Goal: Task Accomplishment & Management: Manage account settings

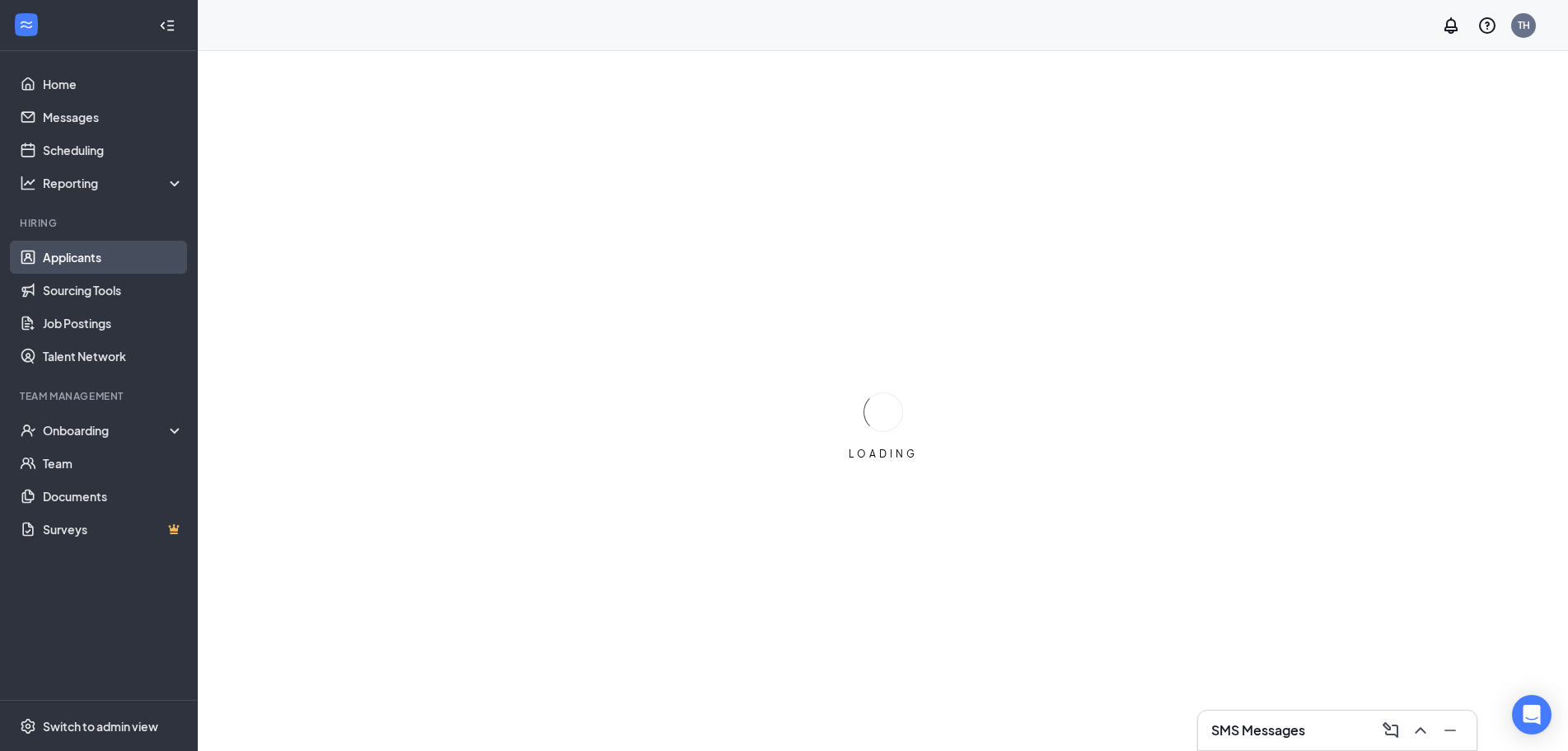
click at [89, 248] on link "Applicants" at bounding box center [112, 257] width 140 height 33
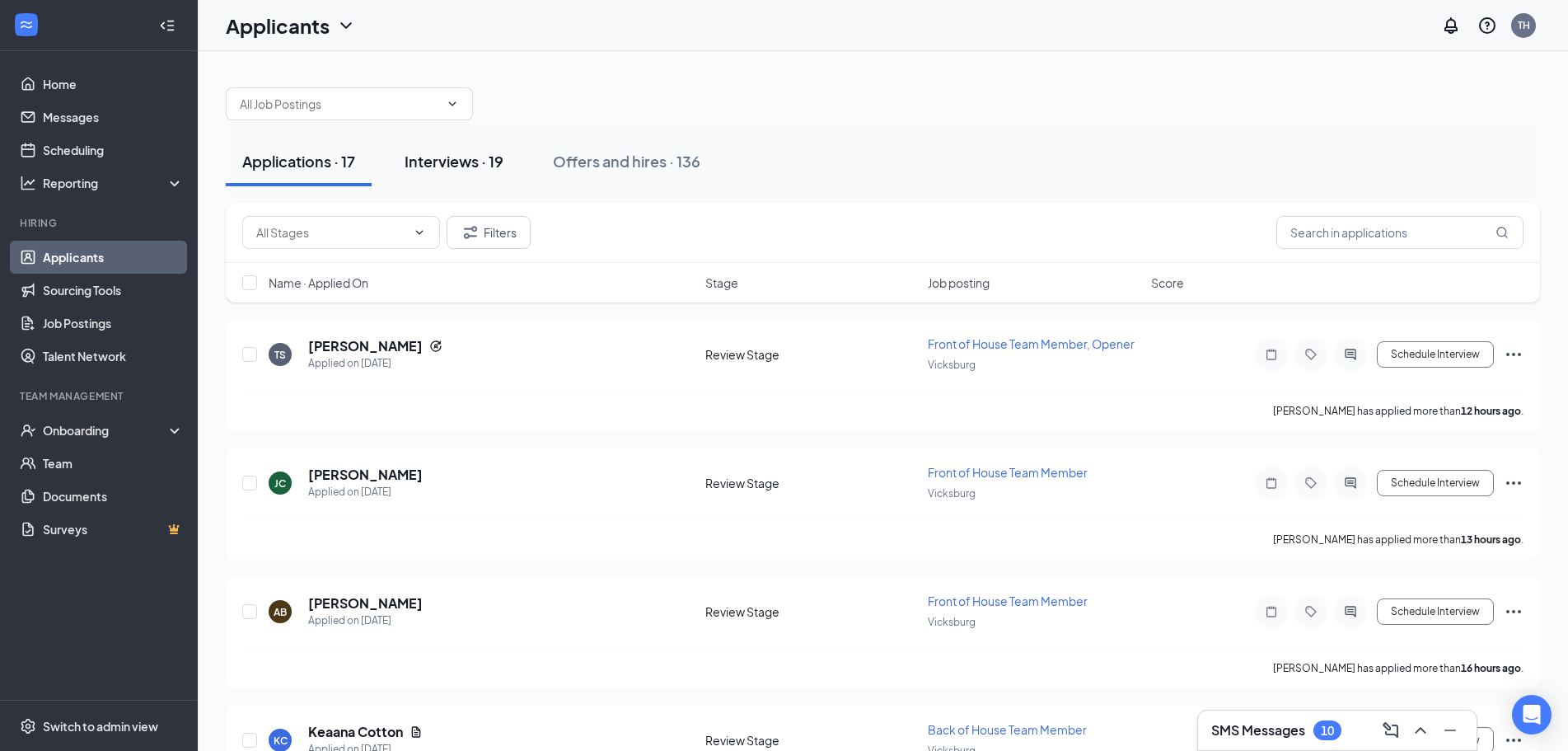
click at [442, 161] on div "Interviews · 19" at bounding box center [454, 161] width 99 height 20
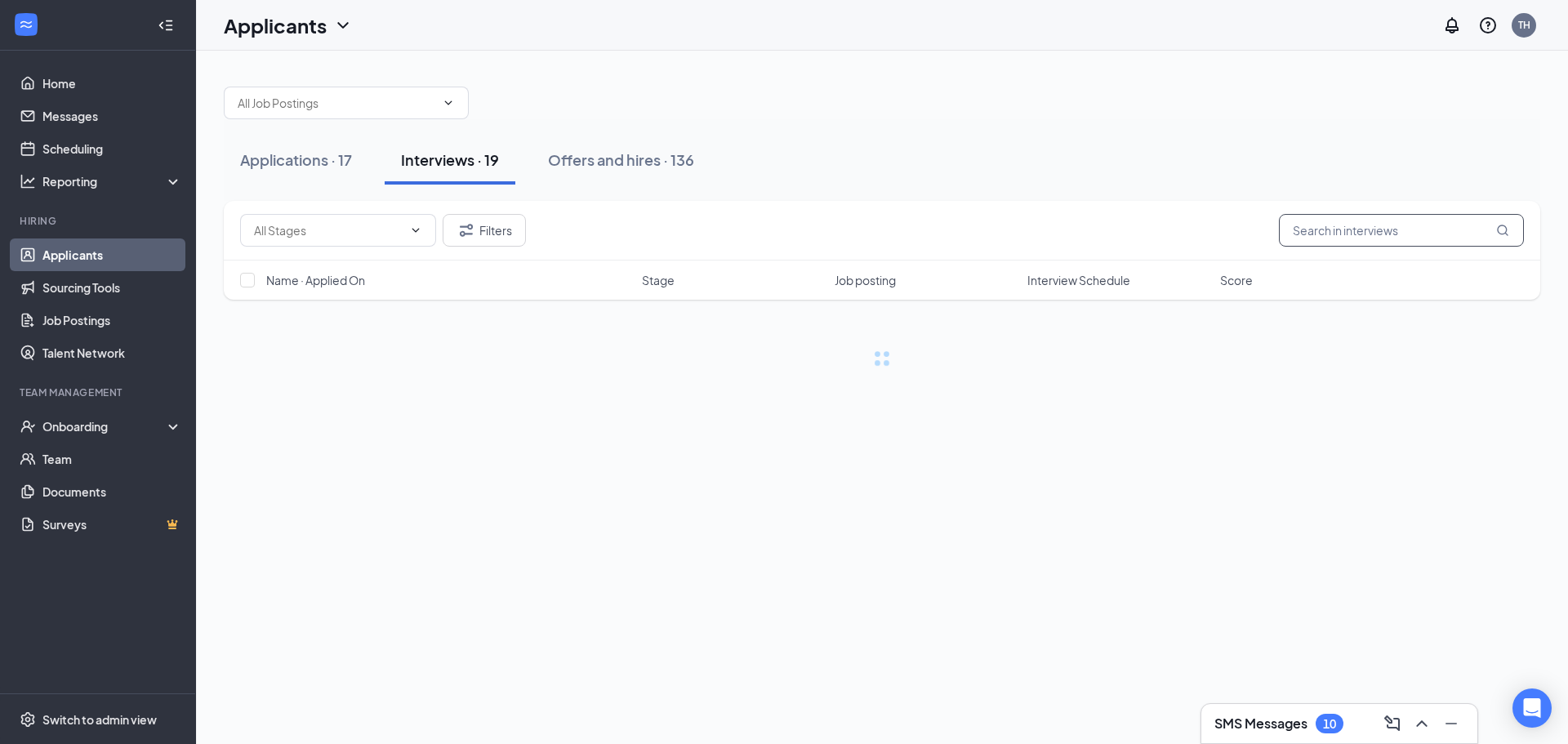
click at [1452, 232] on input "text" at bounding box center [1401, 230] width 245 height 33
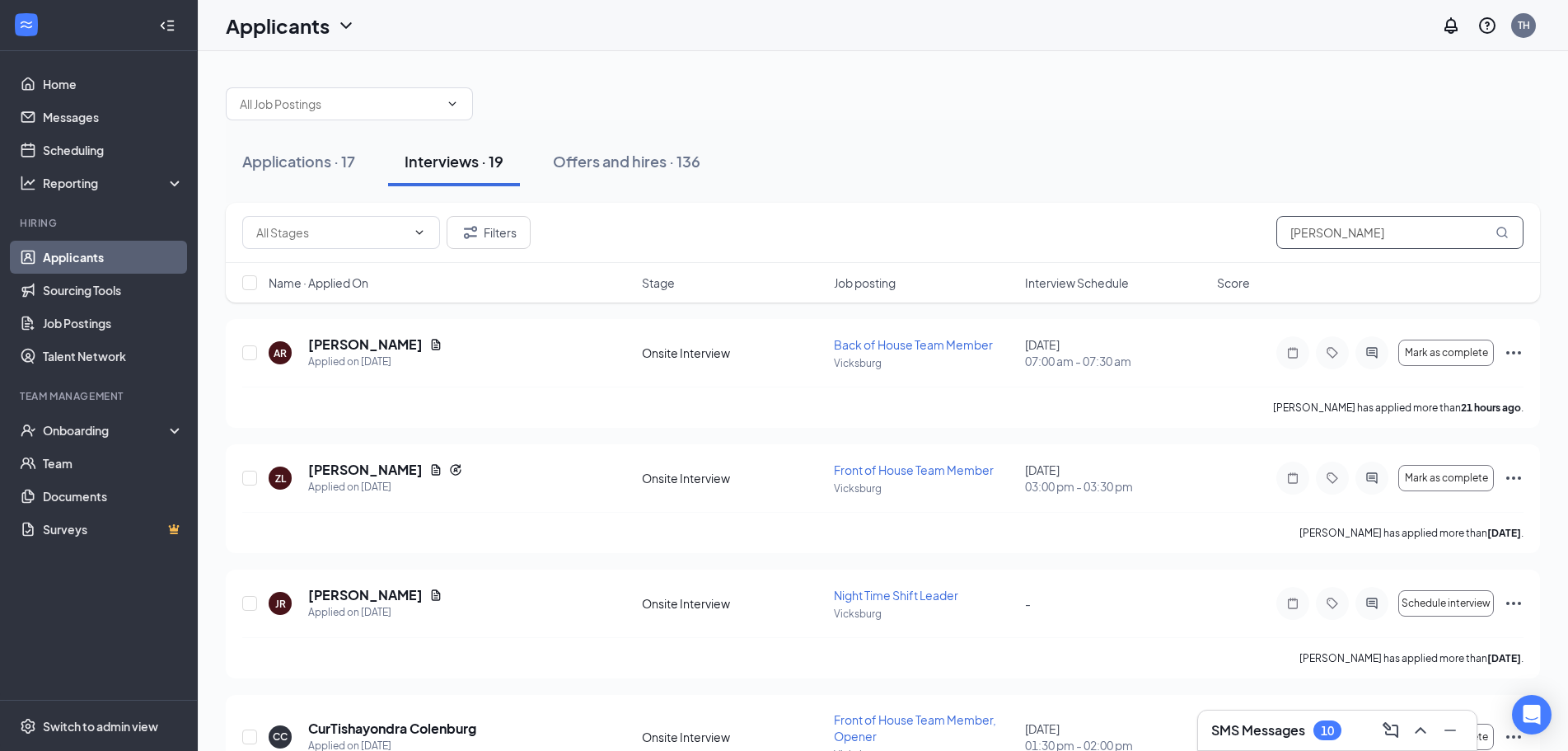
type input "[PERSON_NAME]"
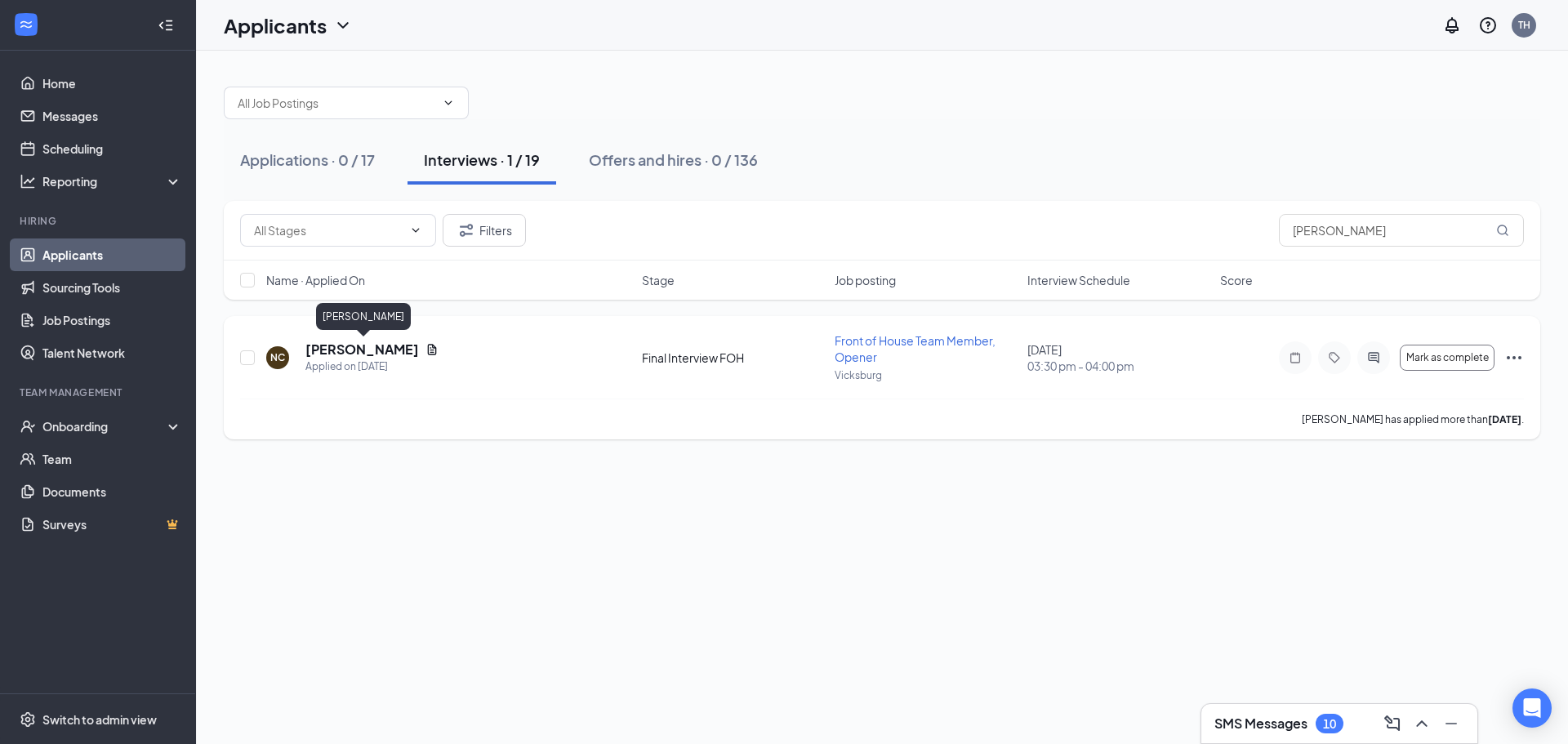
click at [419, 350] on h5 "[PERSON_NAME]" at bounding box center [362, 349] width 113 height 18
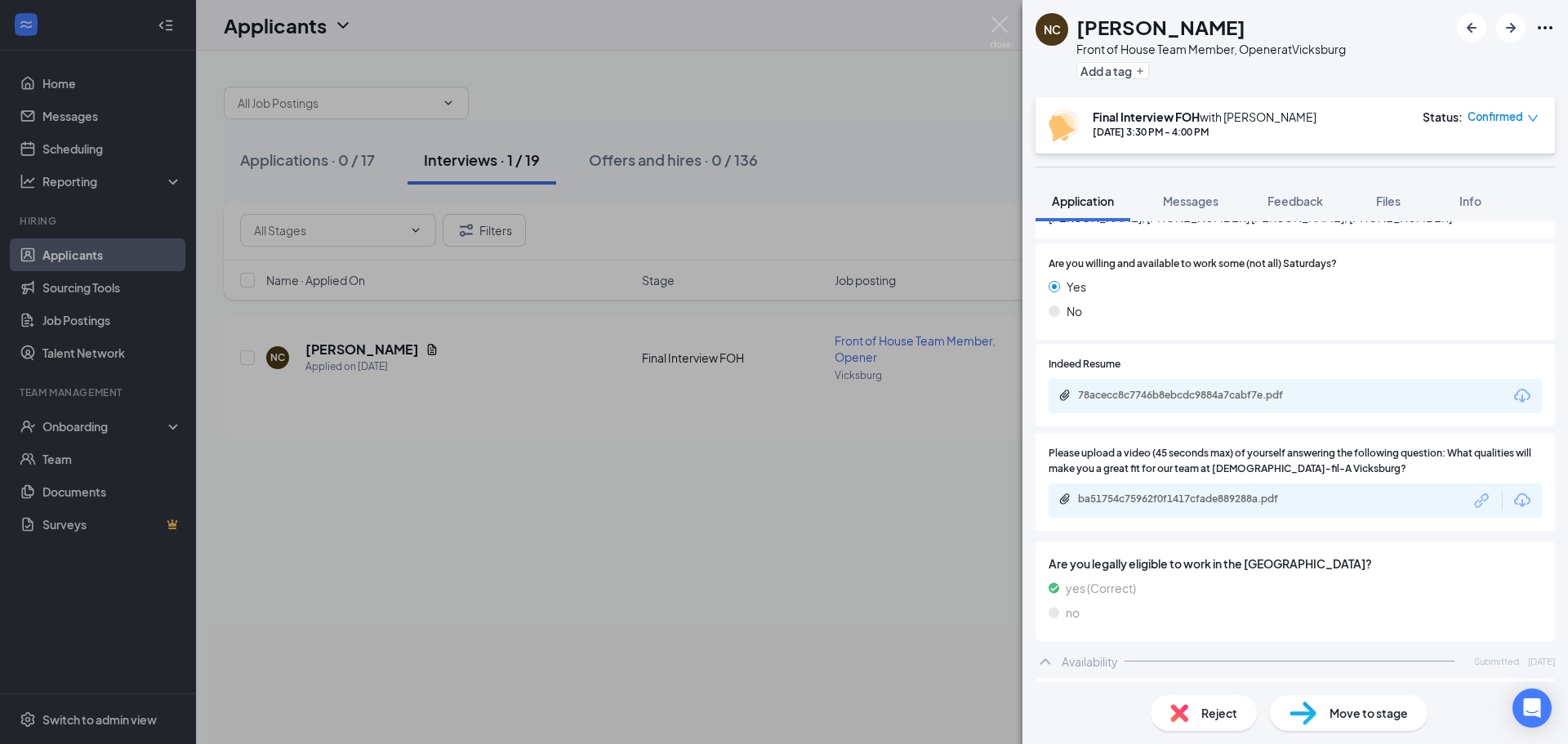
scroll to position [899, 0]
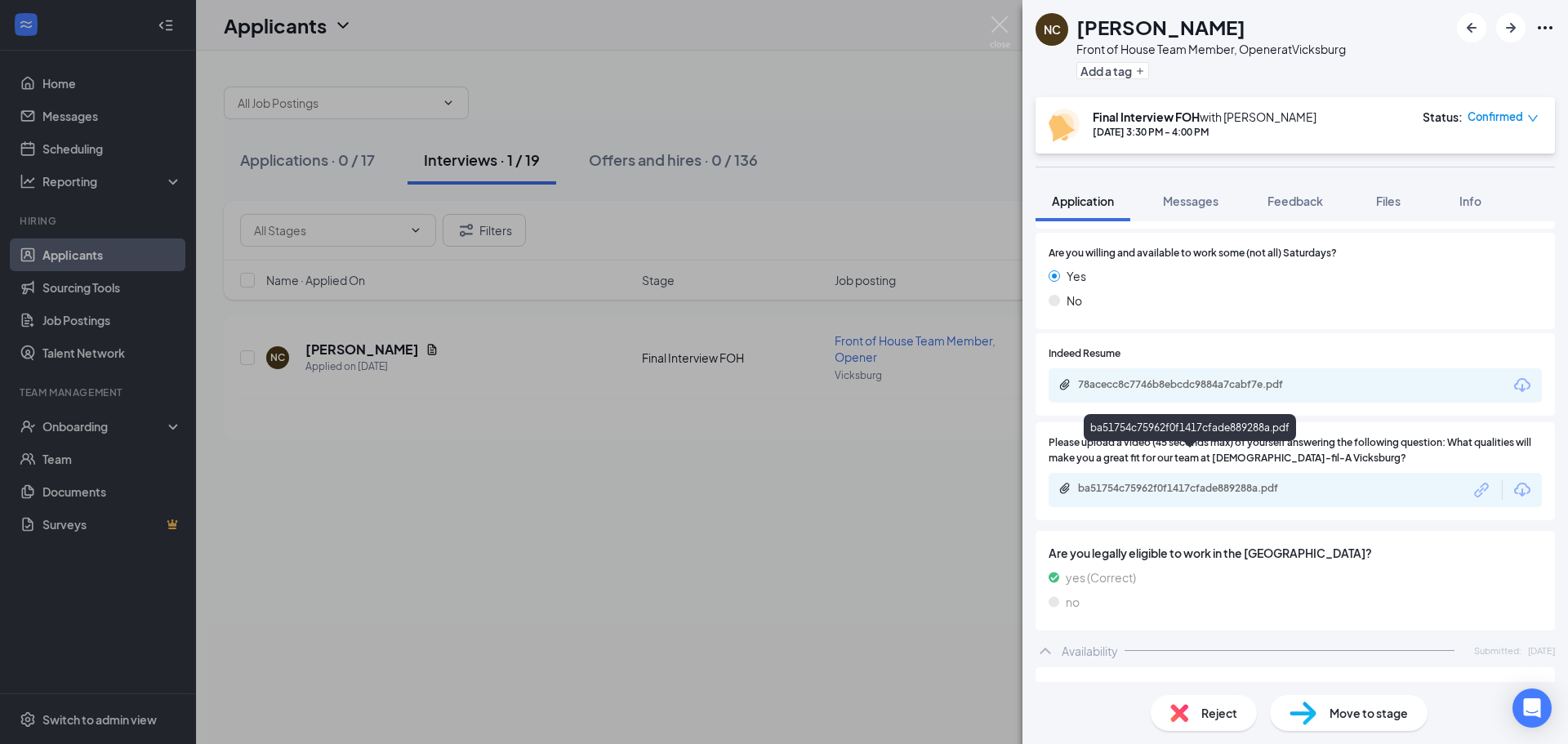
click at [1180, 482] on div "ba51754c75962f0f1417cfade889288a.pdf" at bounding box center [1193, 489] width 229 height 13
click at [833, 104] on div "NC [PERSON_NAME] Front of House Team Member, Opener at [GEOGRAPHIC_DATA] Add a …" at bounding box center [784, 372] width 1568 height 744
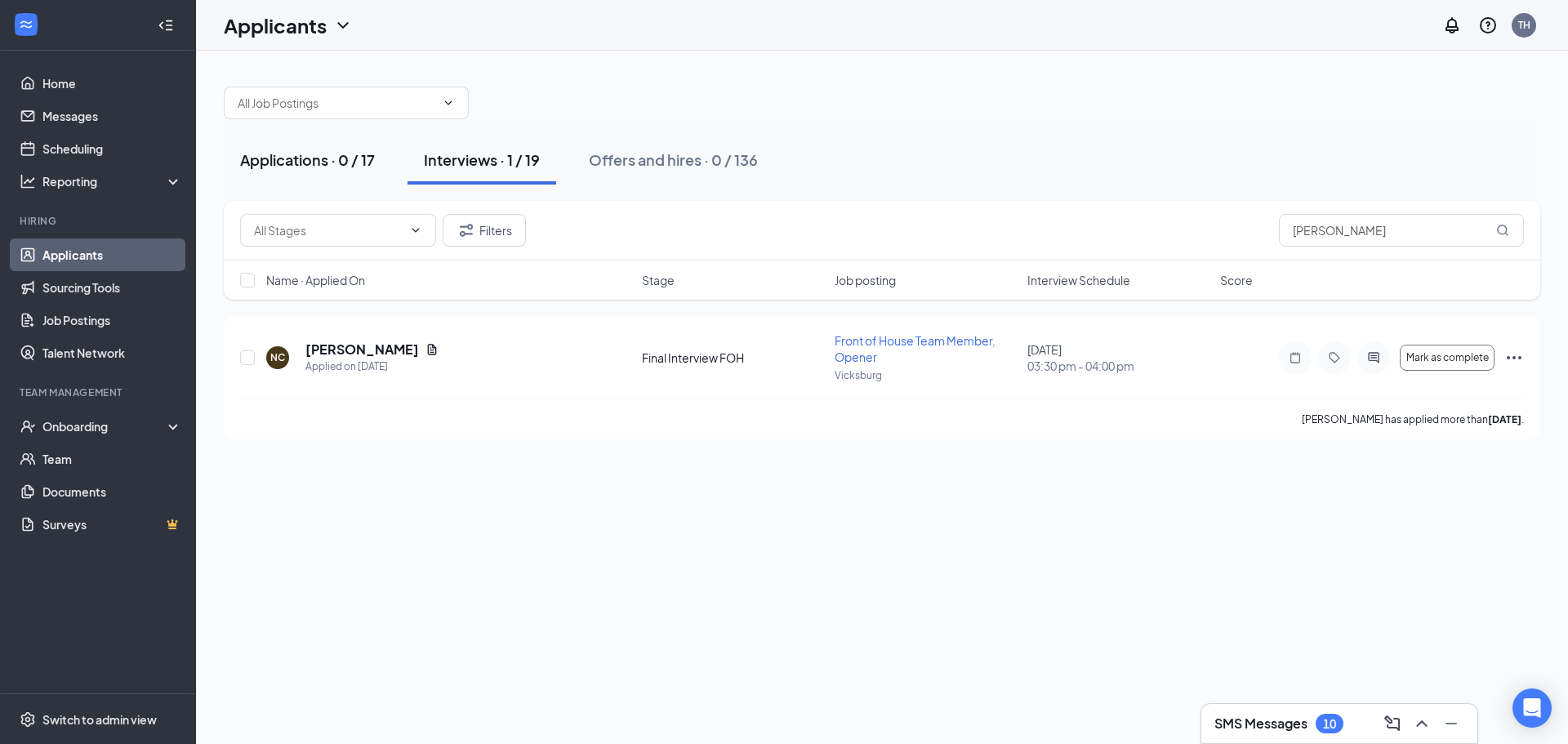
click at [350, 161] on div "Applications · 0 / 17" at bounding box center [307, 159] width 134 height 20
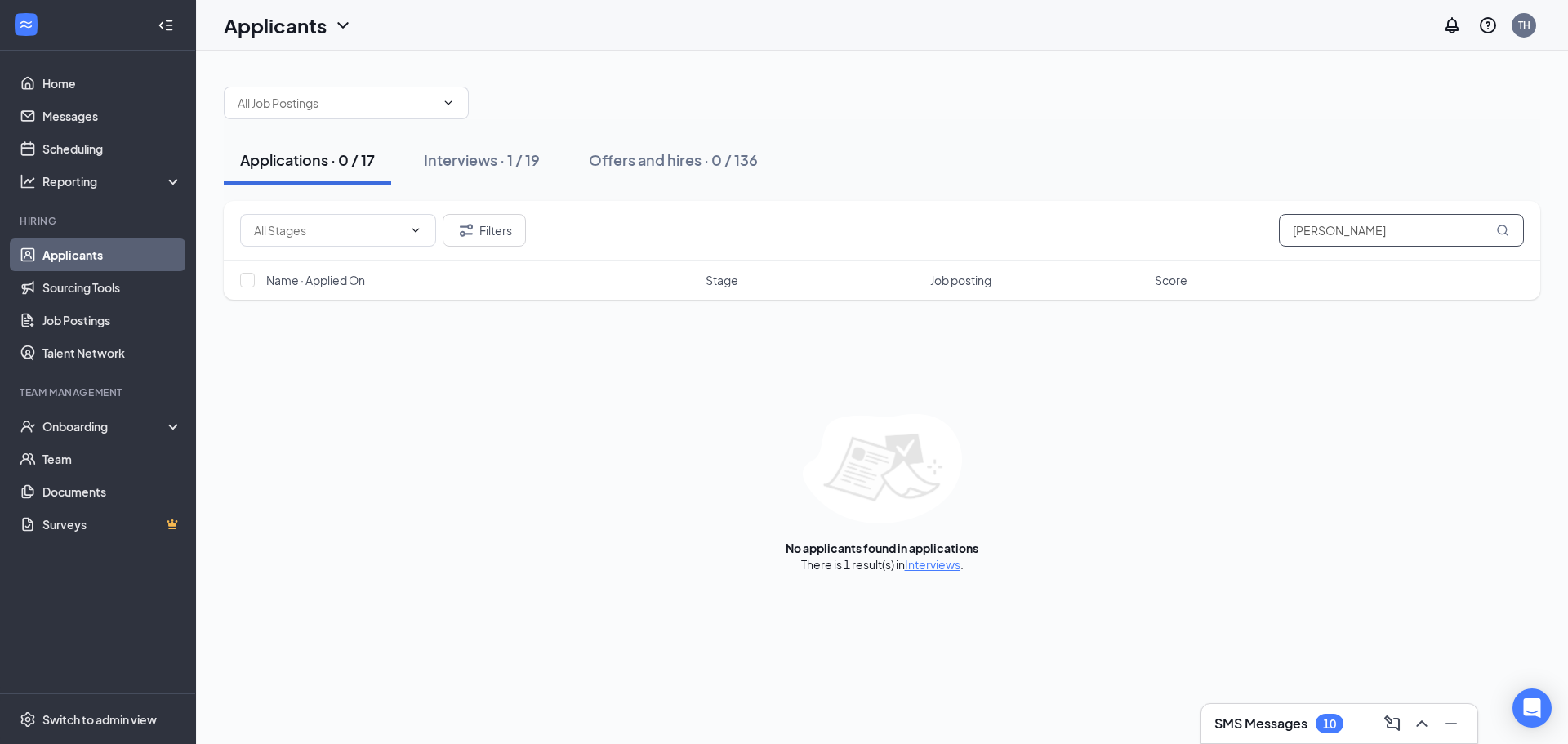
drag, startPoint x: 1353, startPoint y: 241, endPoint x: 920, endPoint y: 281, distance: 434.8
click at [920, 281] on div "Filters [PERSON_NAME] Name · Applied On Stage Job posting Score" at bounding box center [881, 250] width 1316 height 99
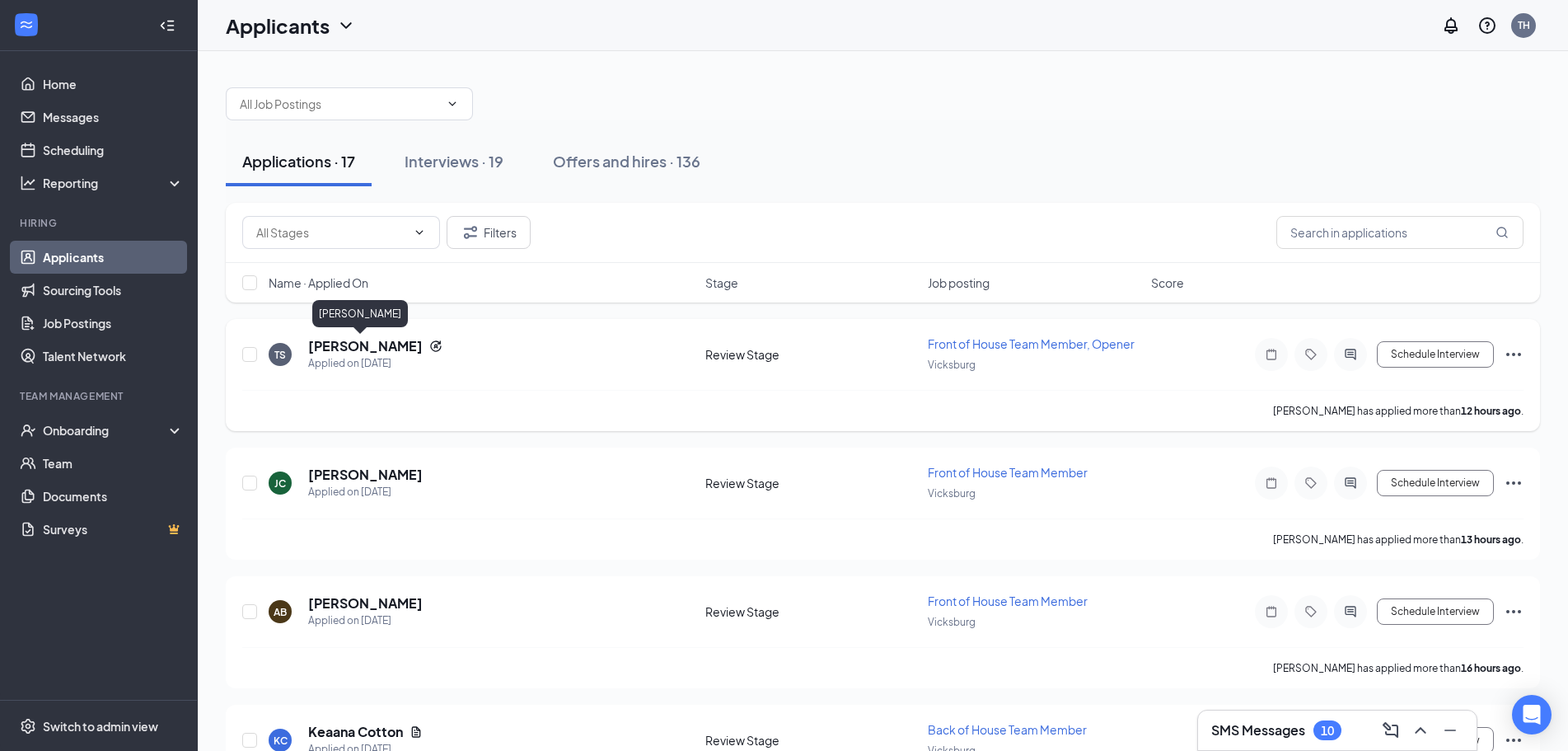
click at [365, 350] on h5 "[PERSON_NAME]" at bounding box center [365, 346] width 114 height 18
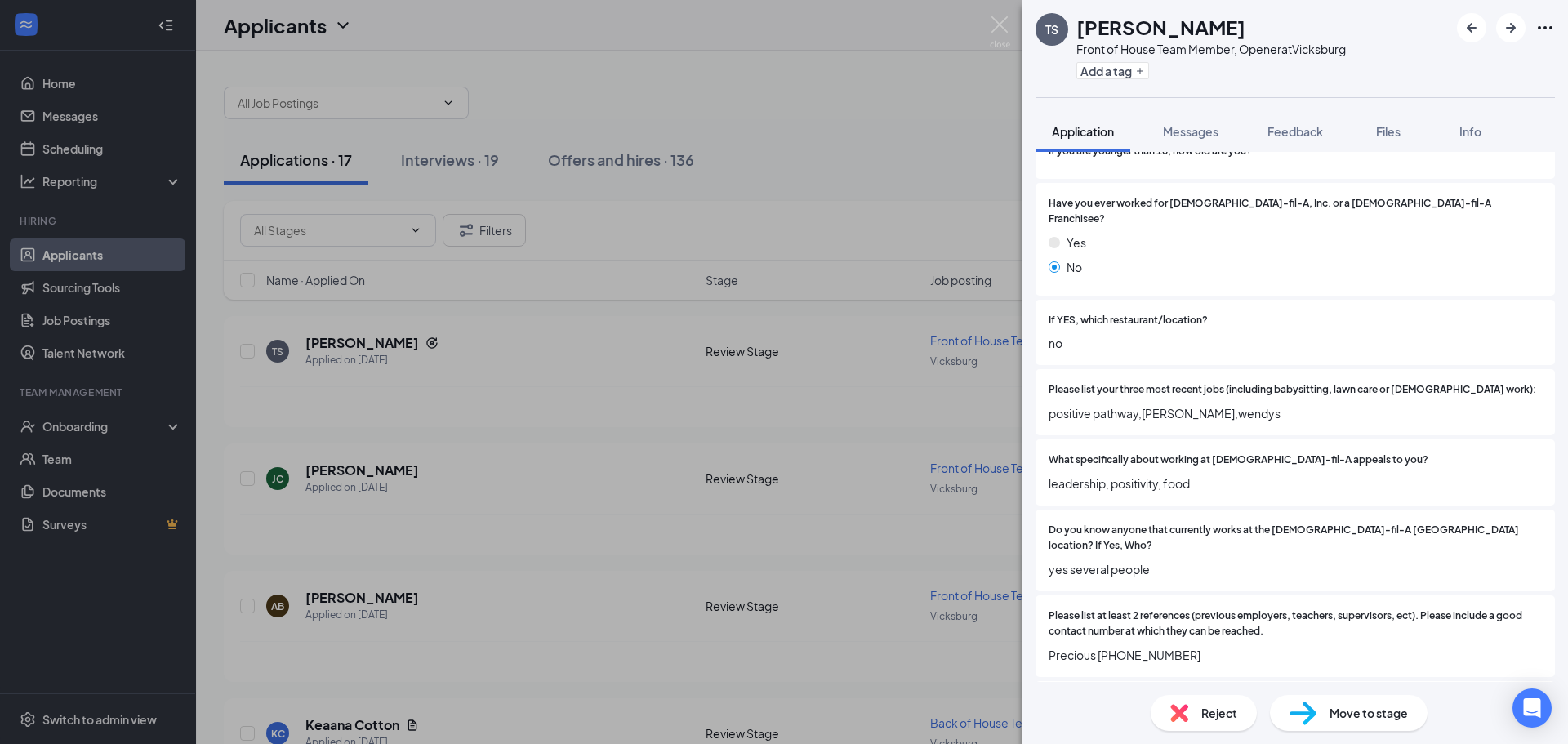
scroll to position [817, 0]
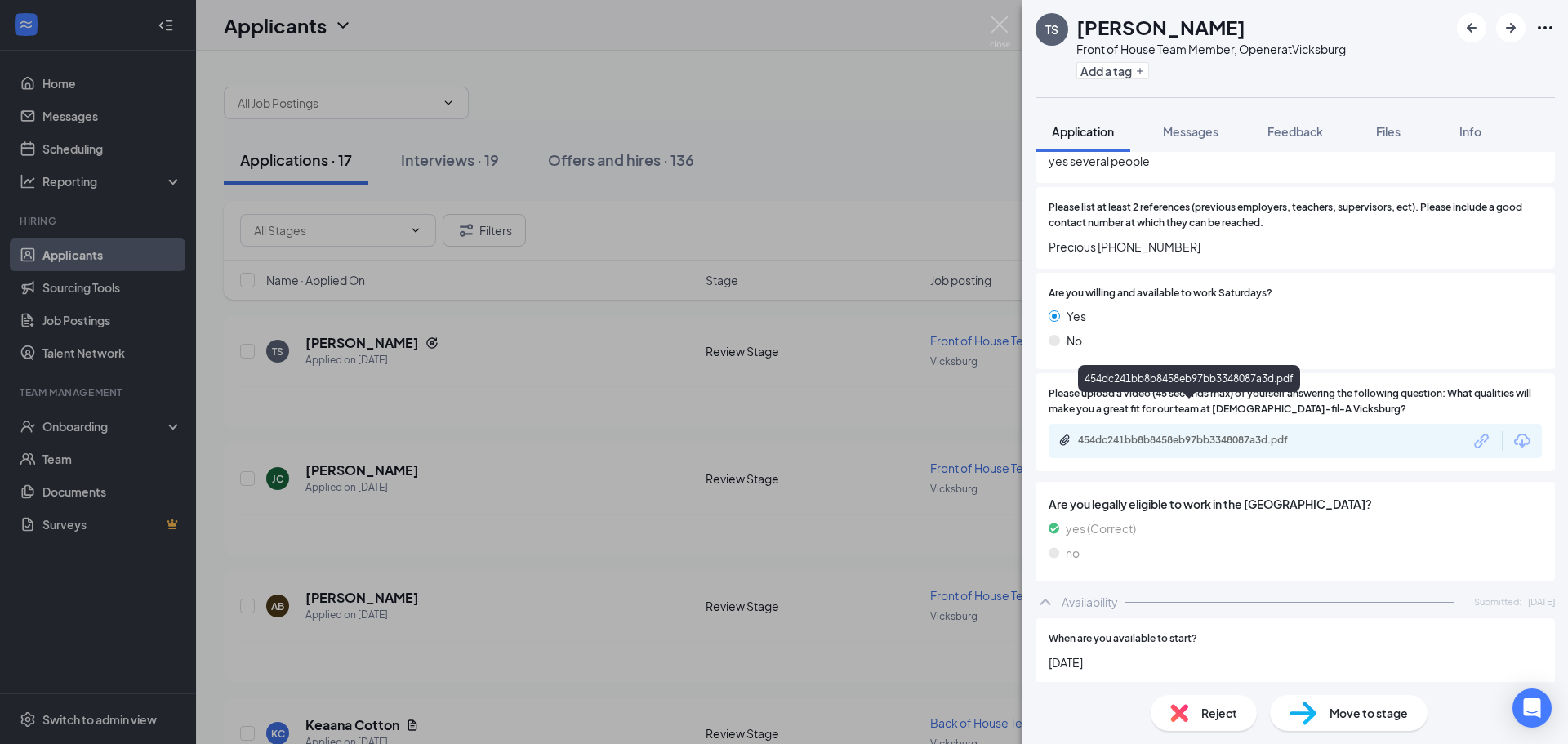
click at [1197, 434] on div "454dc241bb8b8458eb97bb3348087a3d.pdf" at bounding box center [1193, 441] width 229 height 13
click at [558, 353] on div "[PERSON_NAME] Front of House Team Member, Opener at [GEOGRAPHIC_DATA] Add a tag…" at bounding box center [784, 372] width 1568 height 744
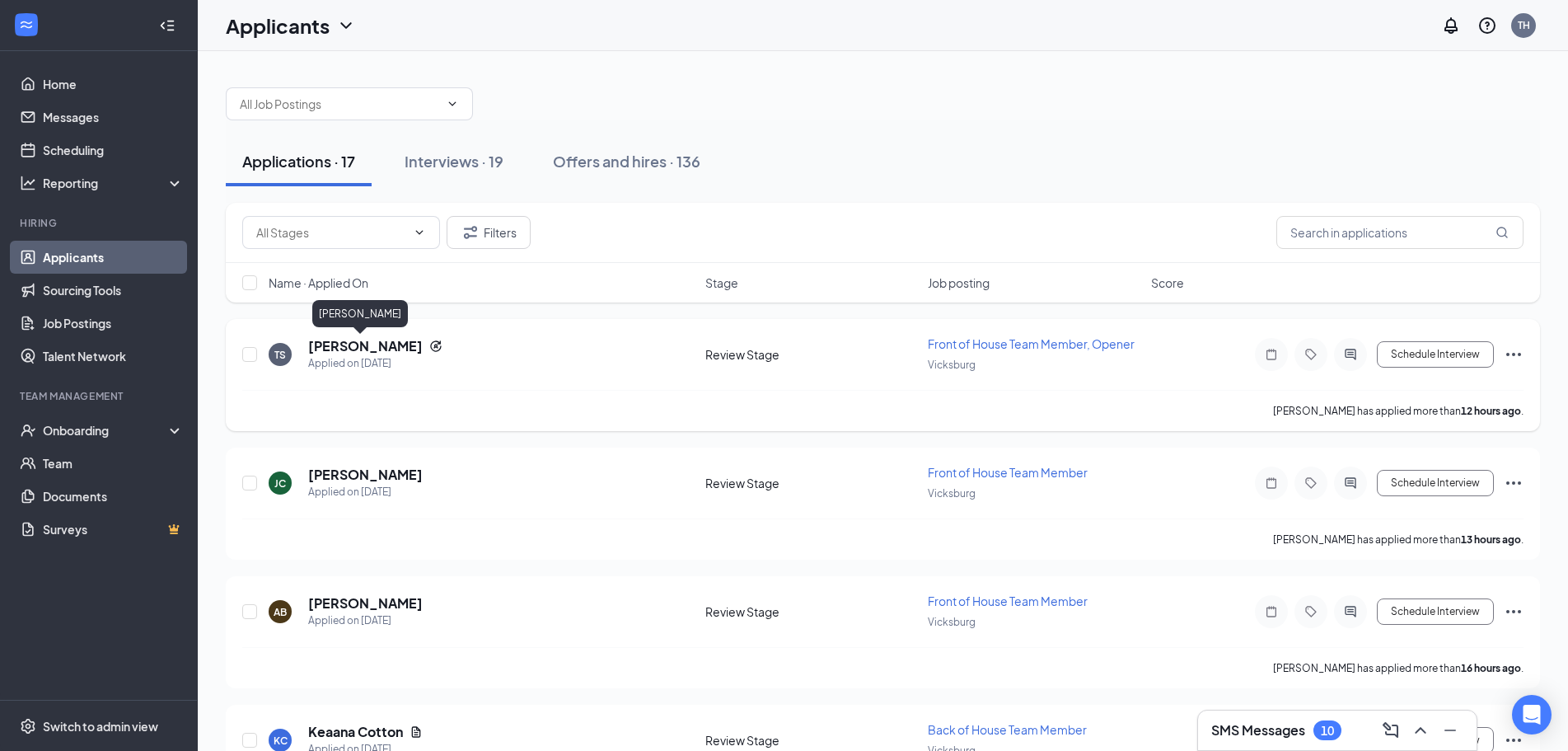
click at [348, 351] on h5 "[PERSON_NAME]" at bounding box center [365, 346] width 114 height 18
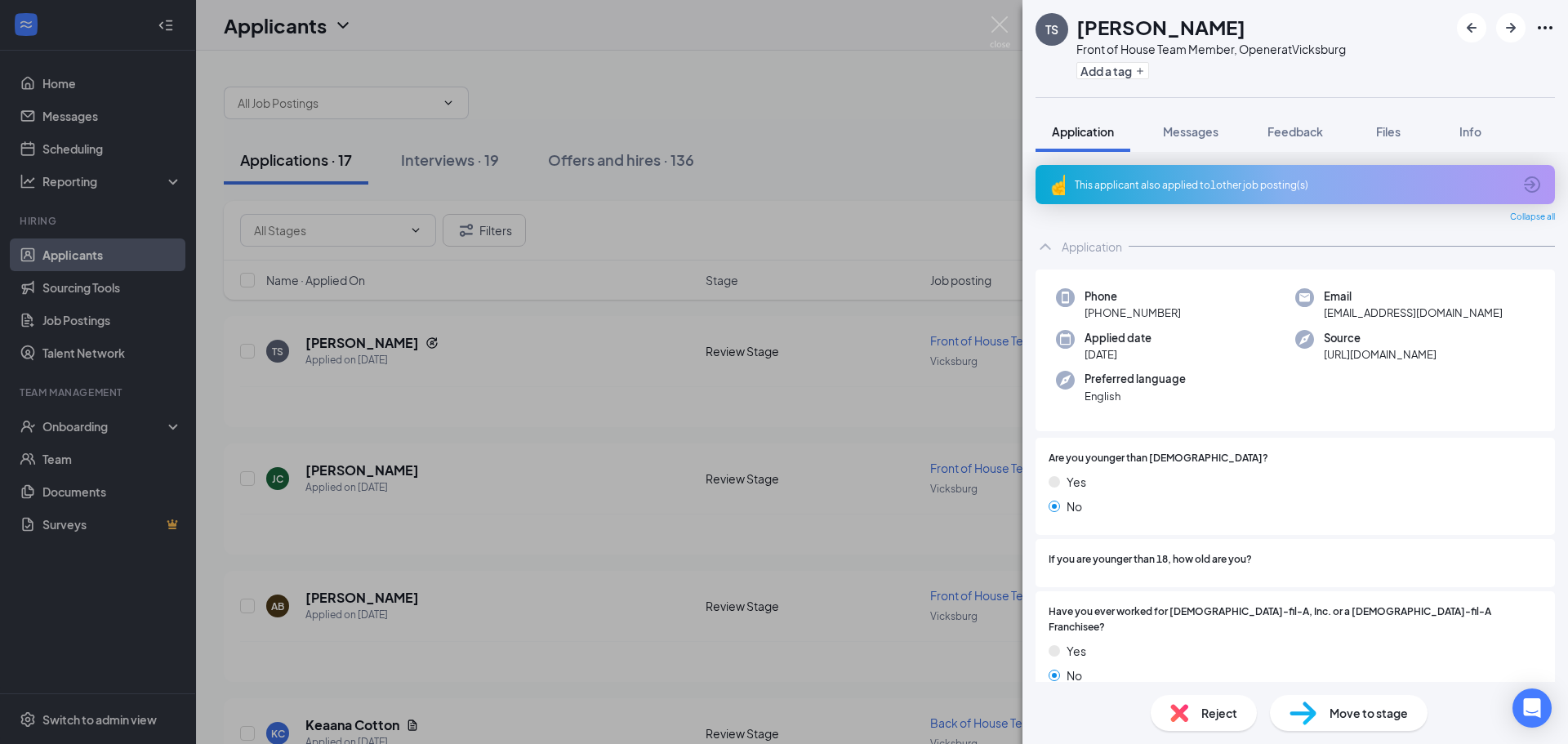
click at [1493, 189] on div "This applicant also applied to 1 other job posting(s)" at bounding box center [1294, 184] width 438 height 13
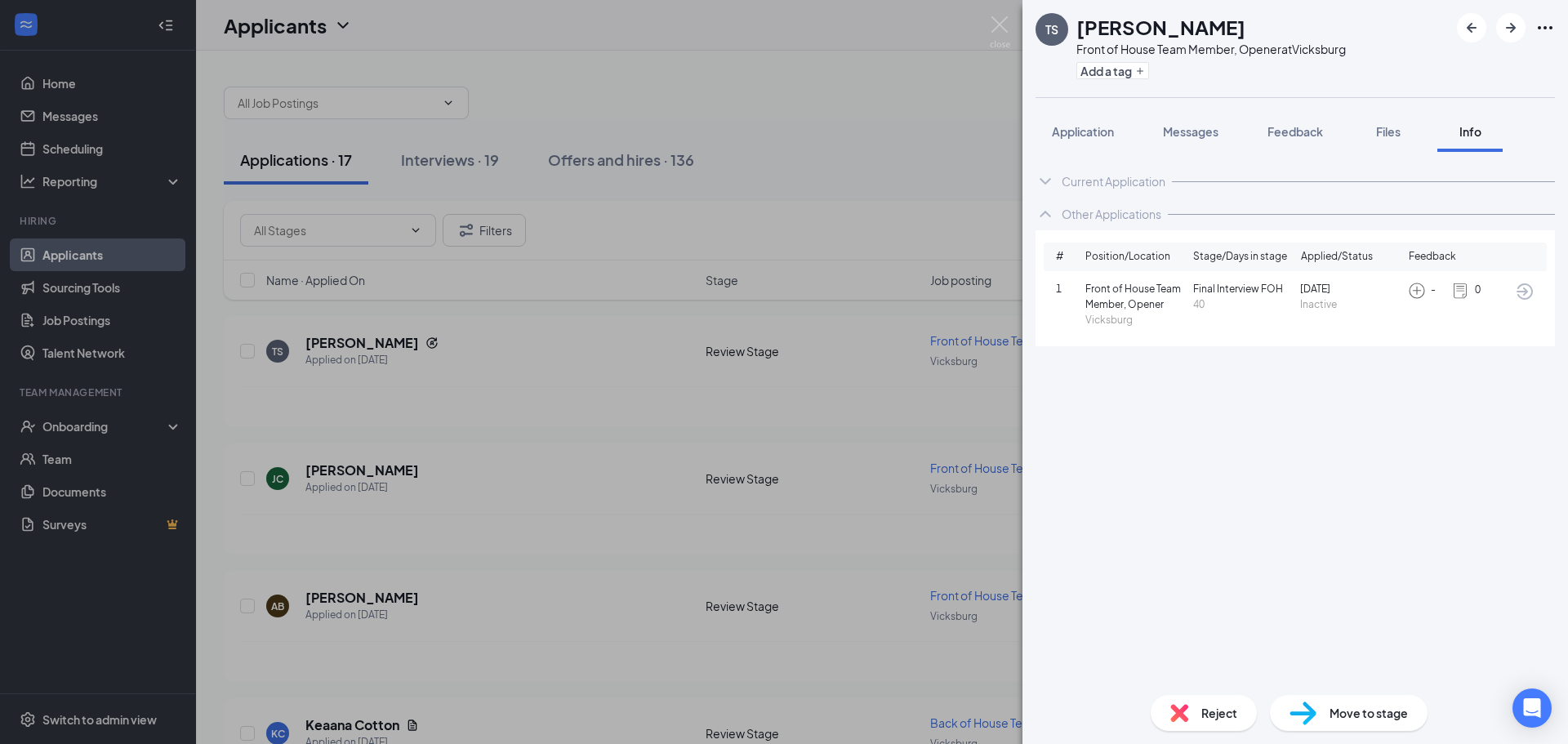
click at [1330, 311] on span "Inactive" at bounding box center [1350, 305] width 101 height 15
click at [1327, 304] on span "Inactive" at bounding box center [1350, 305] width 101 height 15
click at [1327, 301] on span "Inactive" at bounding box center [1350, 305] width 101 height 15
click at [1529, 296] on icon "ArrowCircle" at bounding box center [1525, 291] width 19 height 19
click at [1102, 121] on button "Application" at bounding box center [1083, 132] width 95 height 41
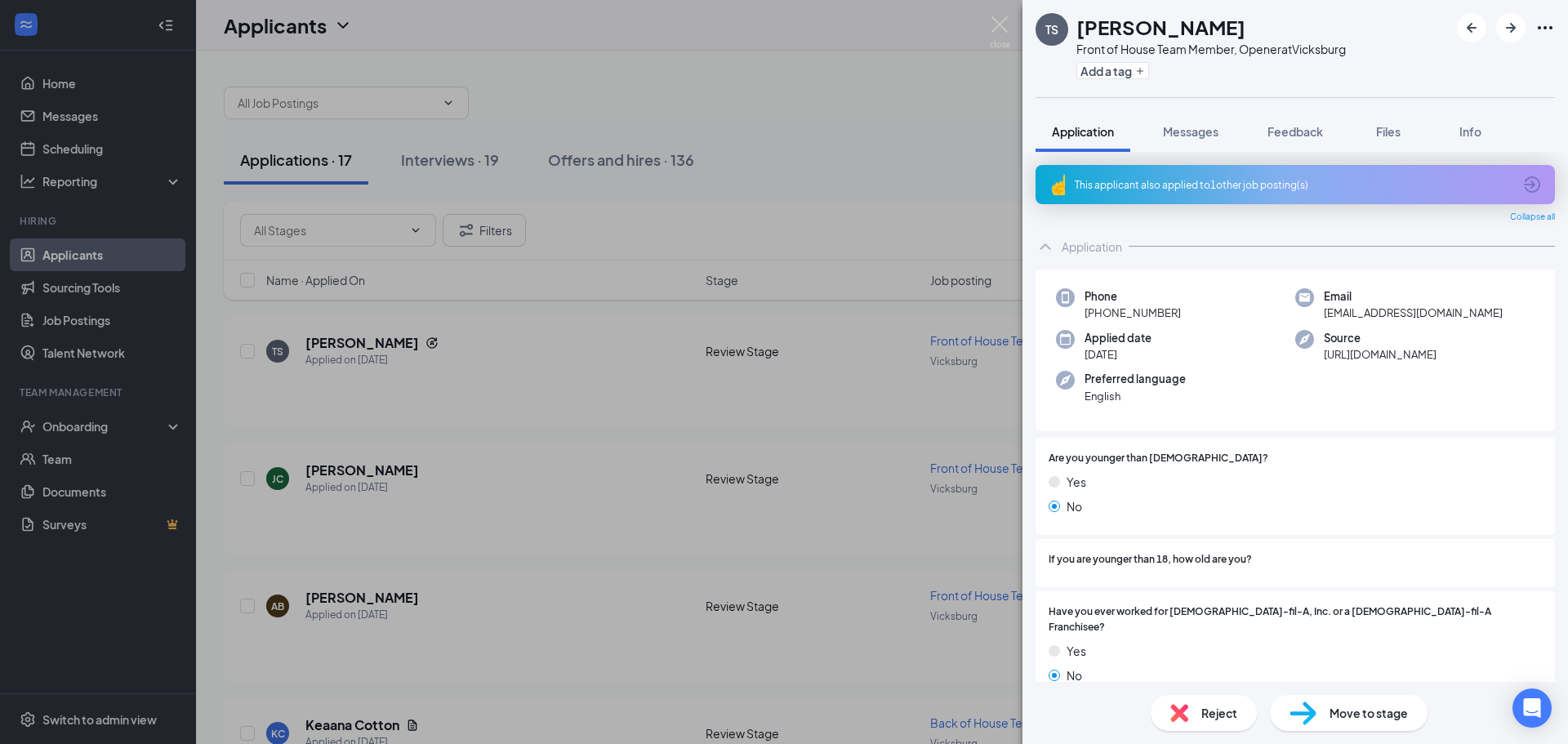
click at [609, 360] on div "[PERSON_NAME] Front of House Team Member, Opener at [GEOGRAPHIC_DATA] Add a tag…" at bounding box center [784, 372] width 1568 height 744
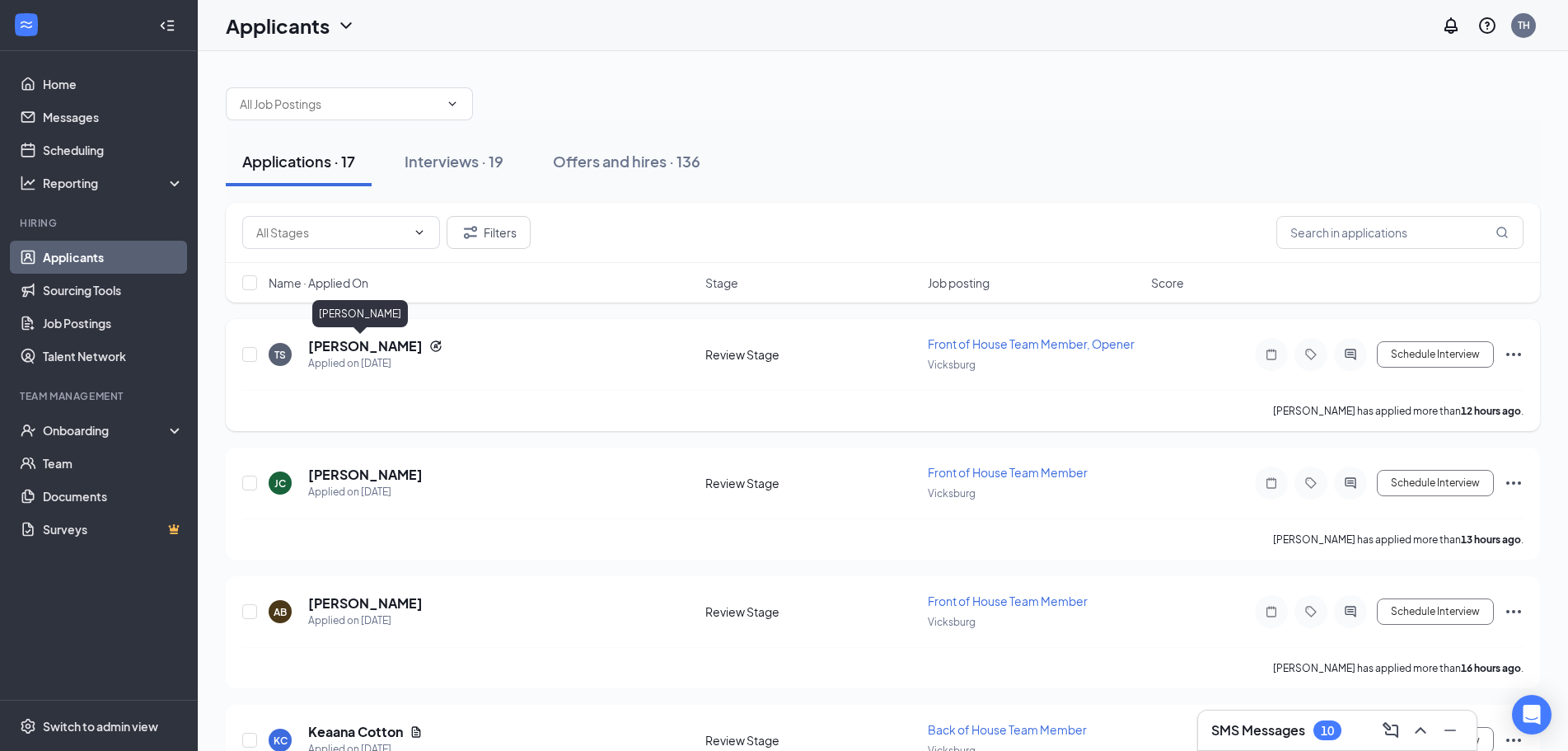
click at [353, 345] on h5 "[PERSON_NAME]" at bounding box center [365, 346] width 114 height 18
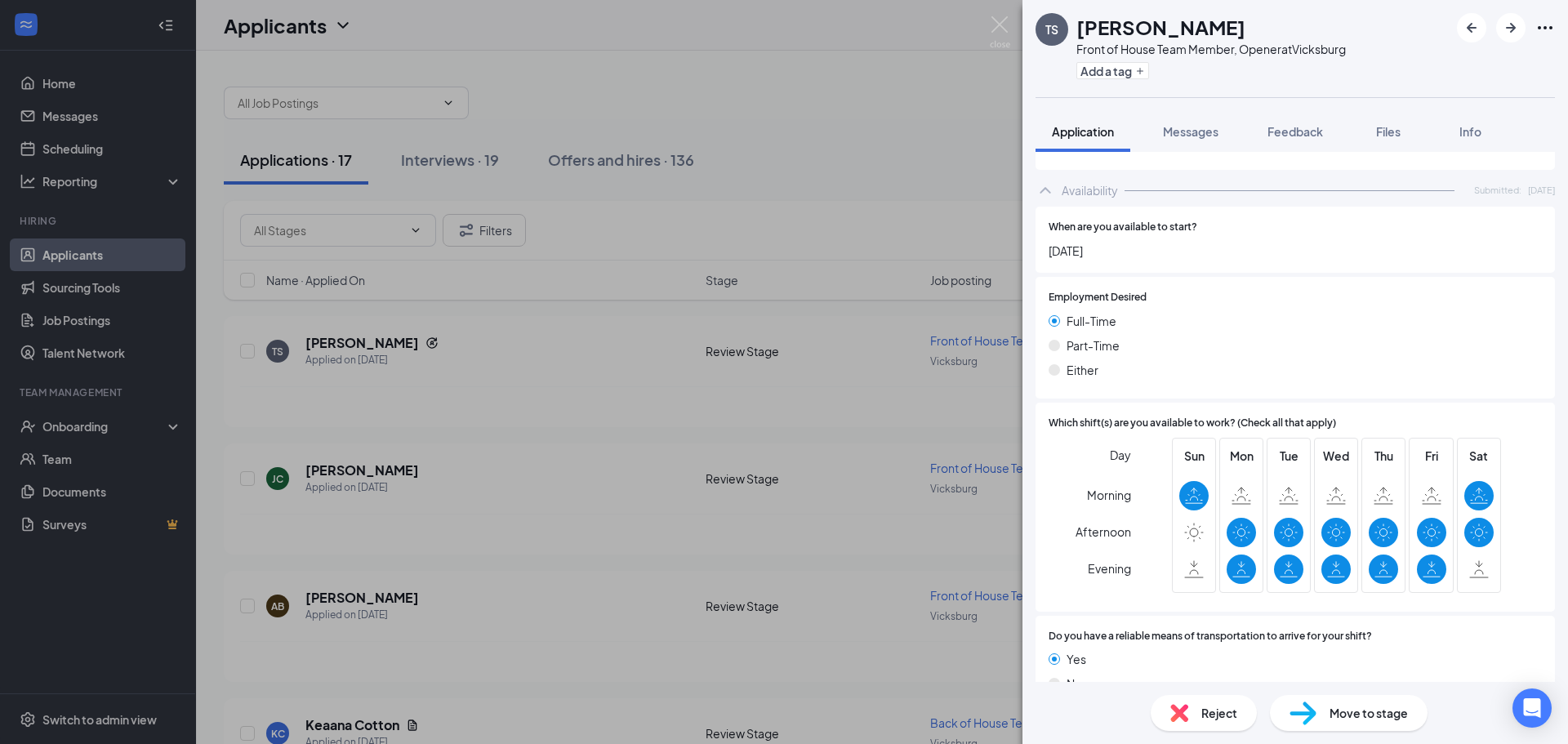
scroll to position [1233, 0]
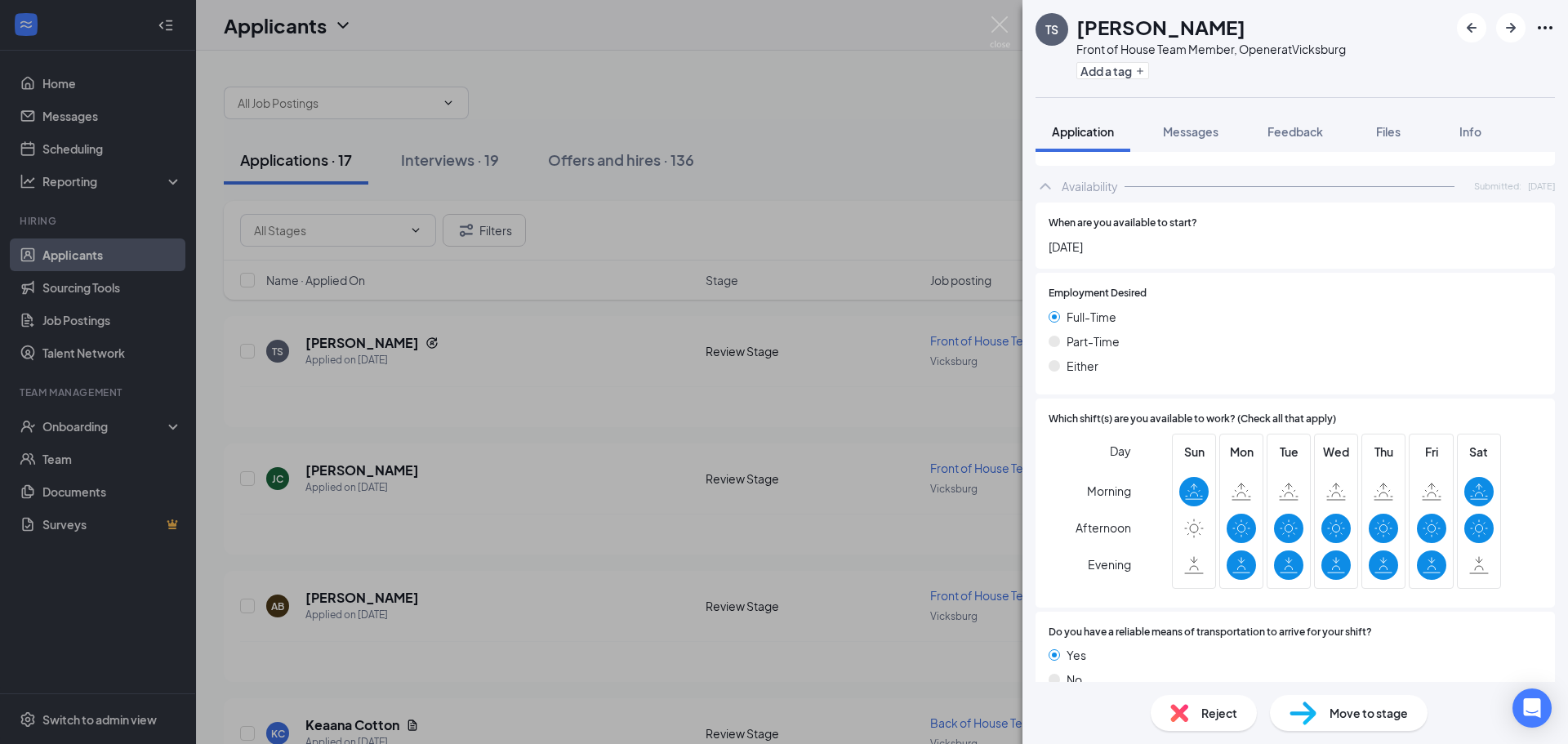
click at [1368, 714] on span "Move to stage" at bounding box center [1369, 712] width 79 height 18
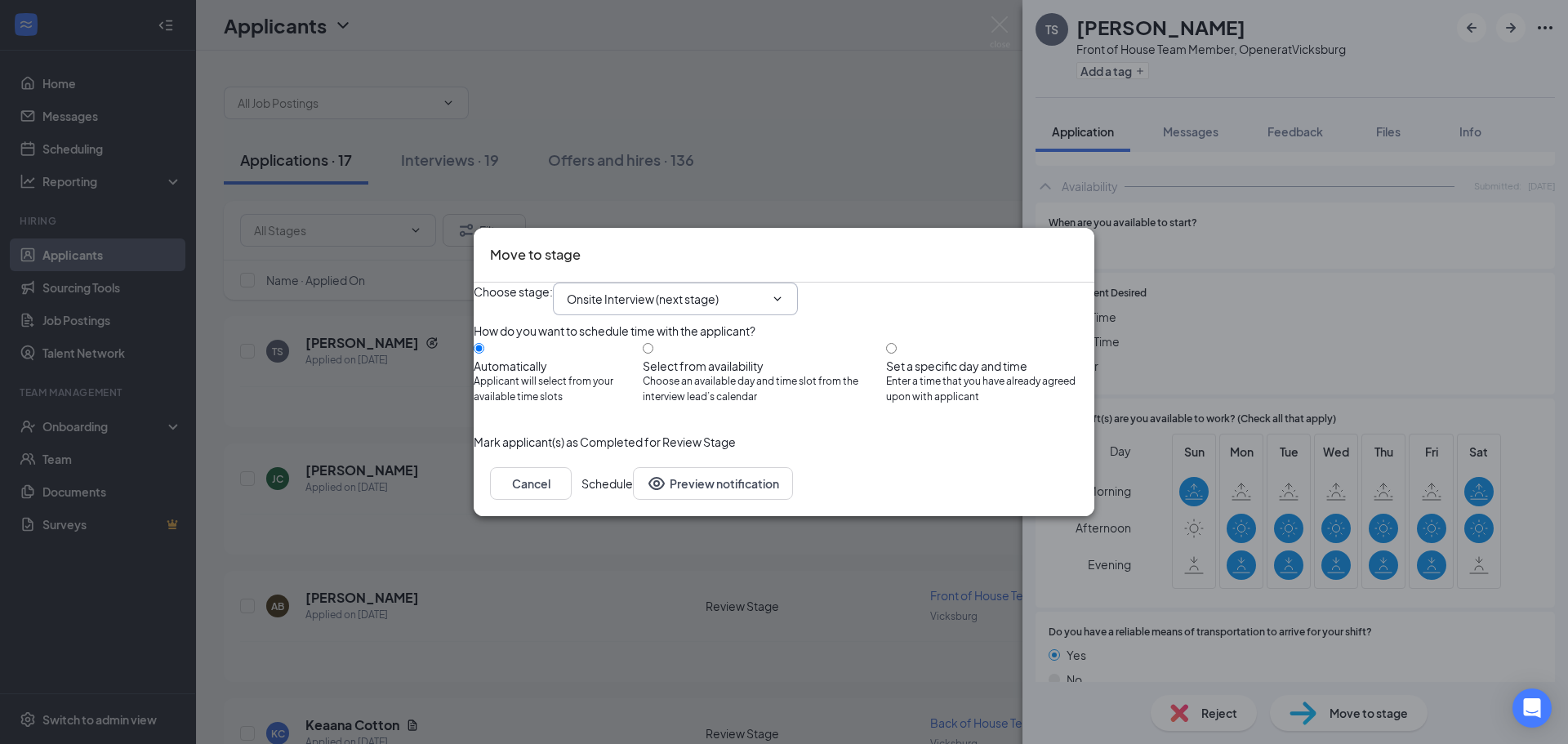
click at [784, 293] on icon "ChevronDown" at bounding box center [778, 300] width 13 height 13
click at [764, 290] on input "Onsite Interview (next stage)" at bounding box center [665, 299] width 198 height 18
click at [682, 467] on div "Final Interview FOH" at bounding box center [631, 475] width 102 height 18
type input "Final Interview FOH"
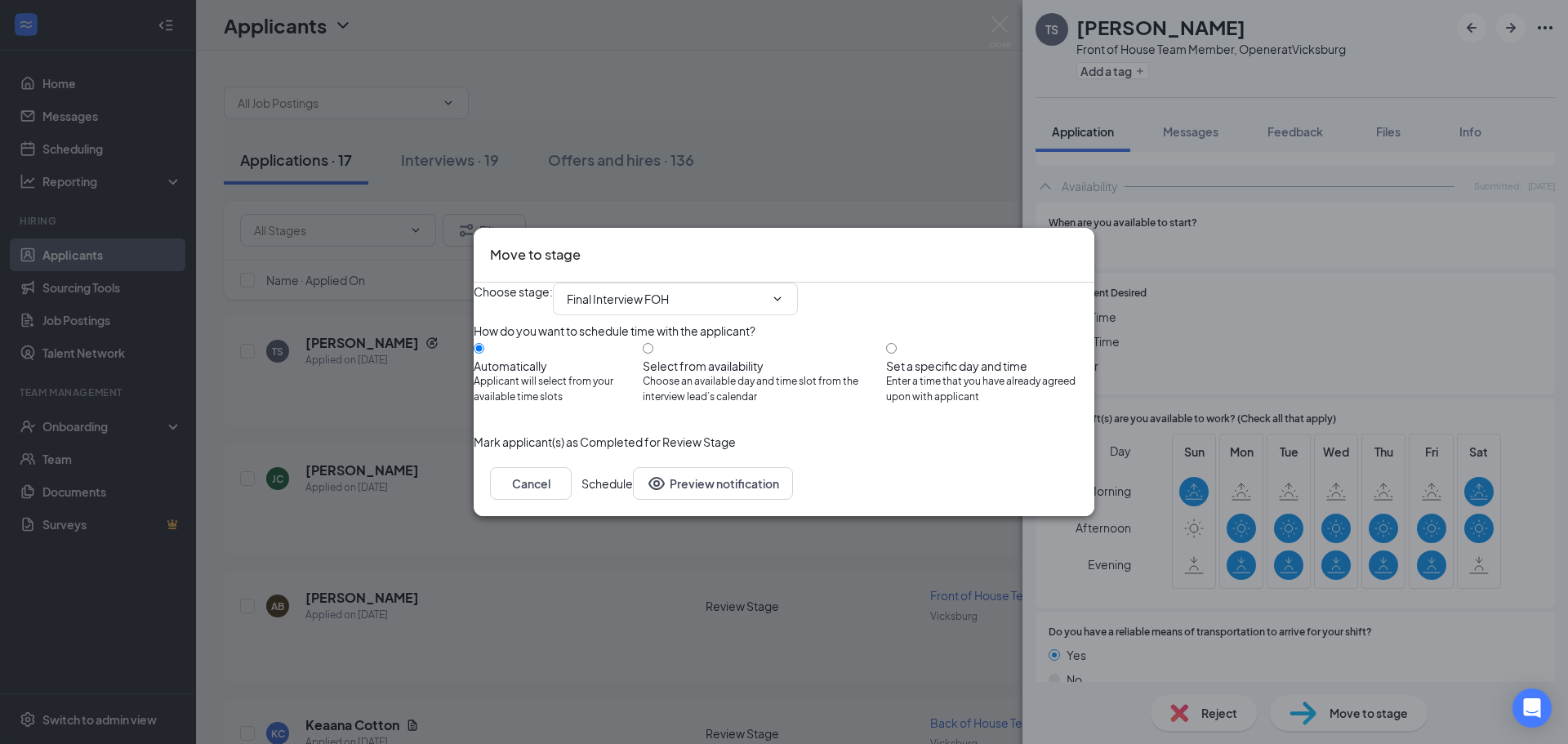
click at [633, 500] on button "Schedule" at bounding box center [608, 484] width 52 height 33
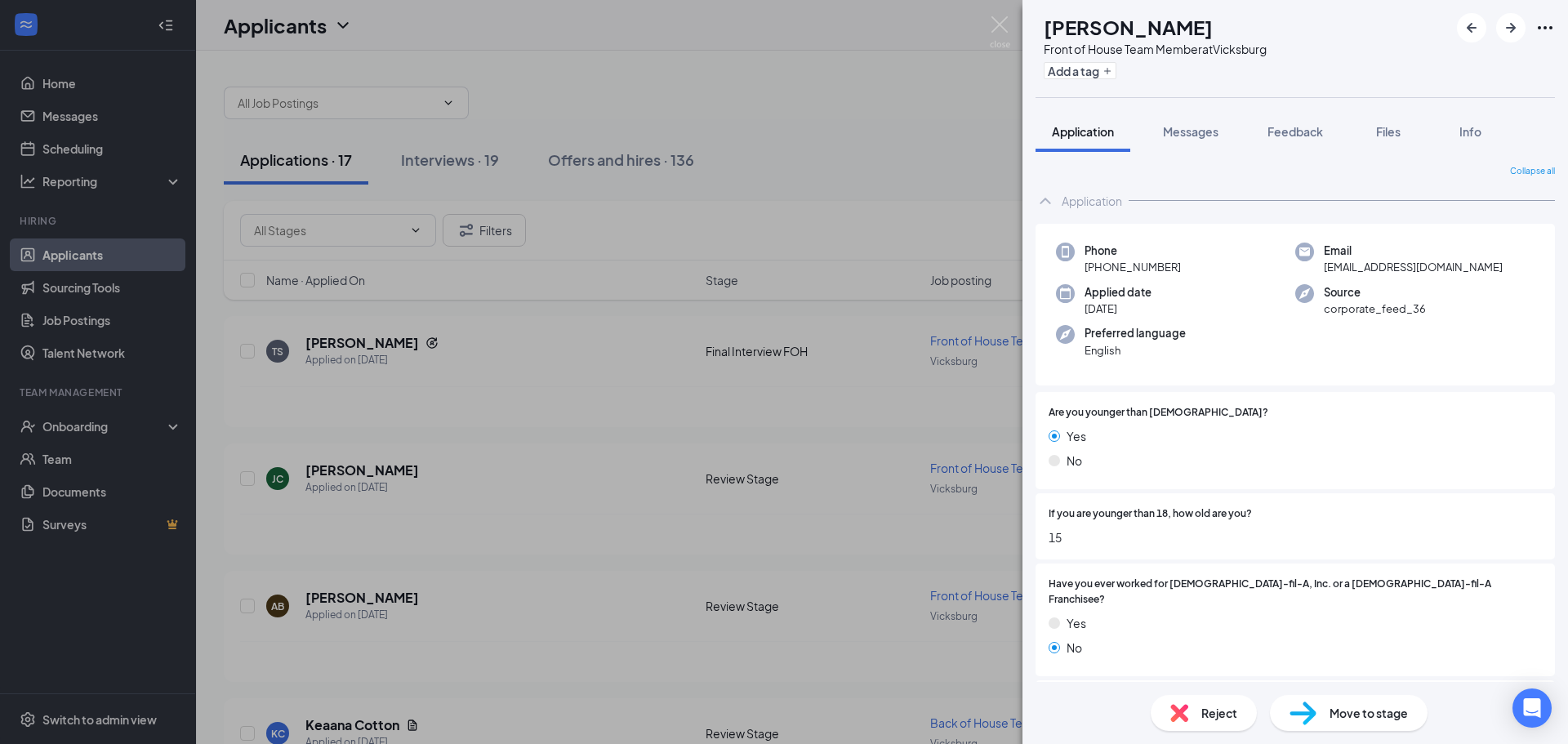
click at [401, 476] on div "[PERSON_NAME] Front of House Team Member at [GEOGRAPHIC_DATA] Add a tag Applica…" at bounding box center [784, 372] width 1568 height 744
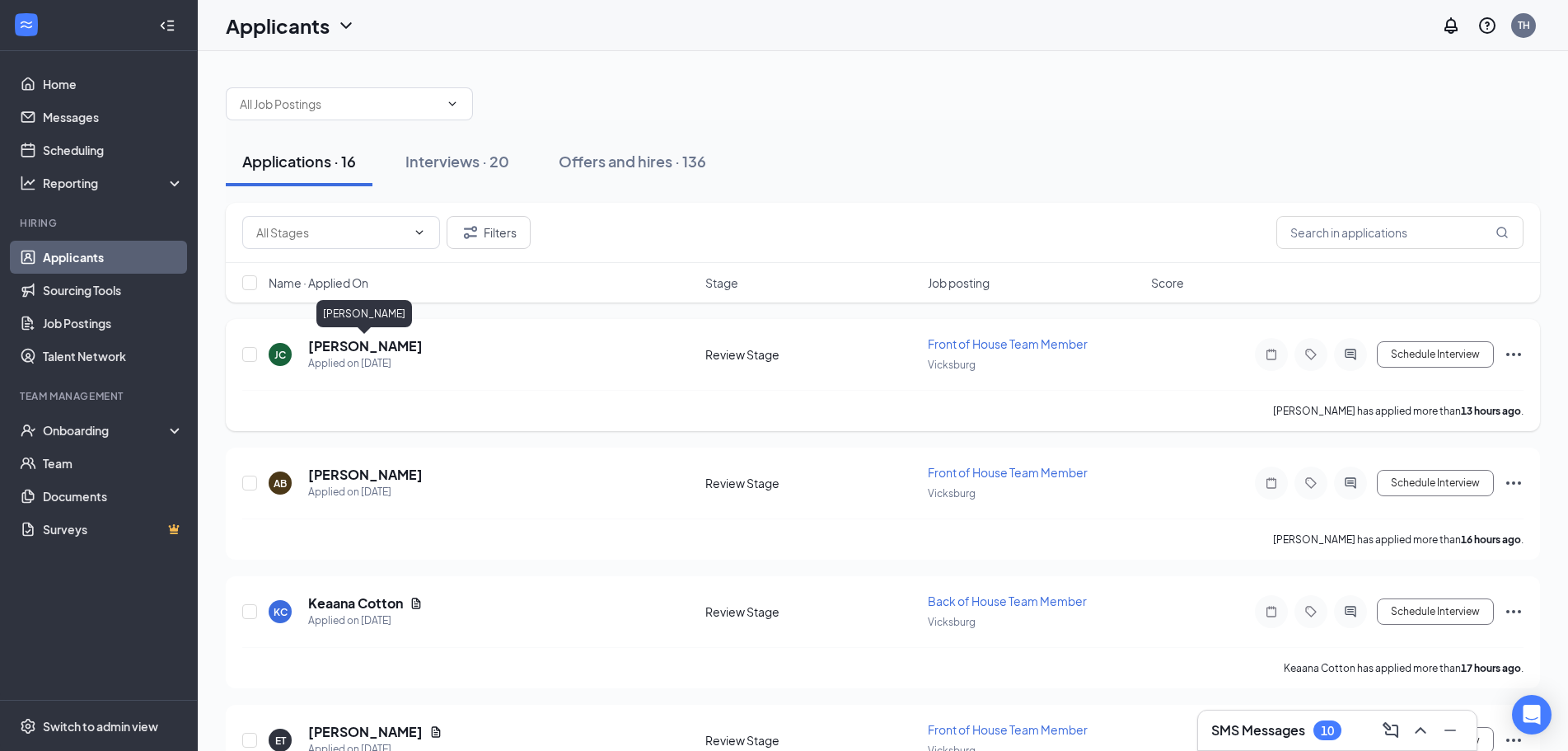
click at [384, 348] on h5 "[PERSON_NAME]" at bounding box center [365, 346] width 114 height 18
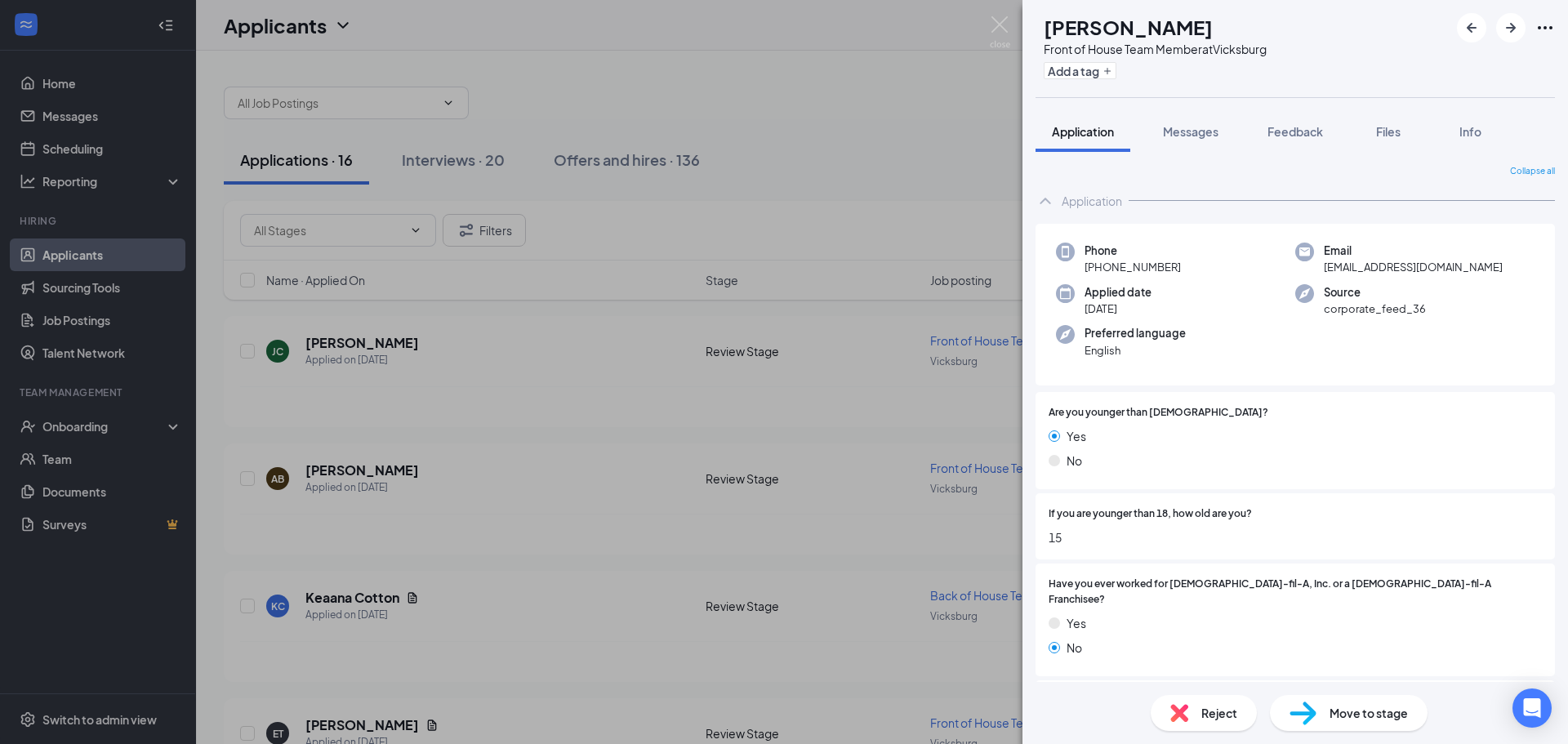
scroll to position [245, 0]
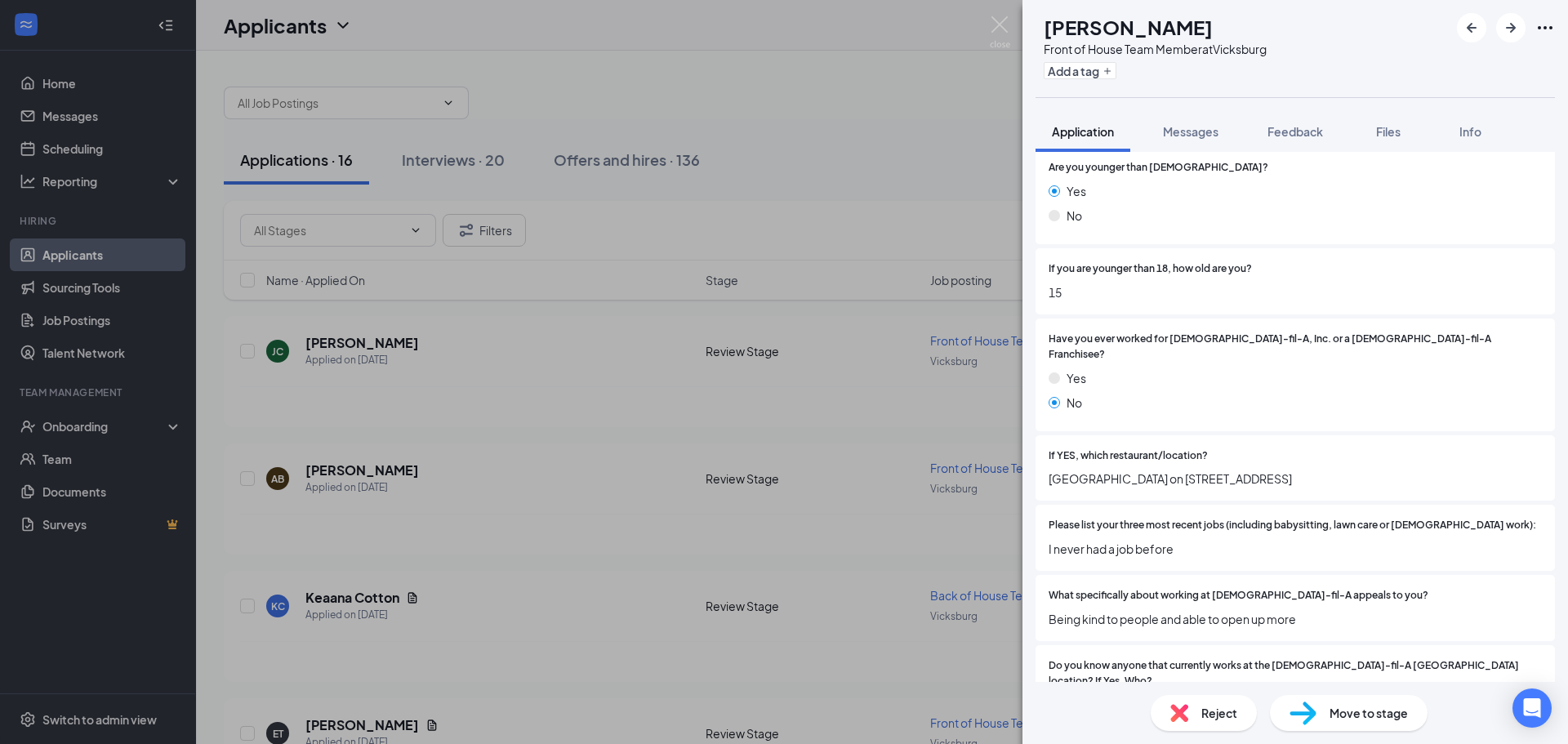
click at [1209, 729] on div "Reject" at bounding box center [1204, 712] width 107 height 36
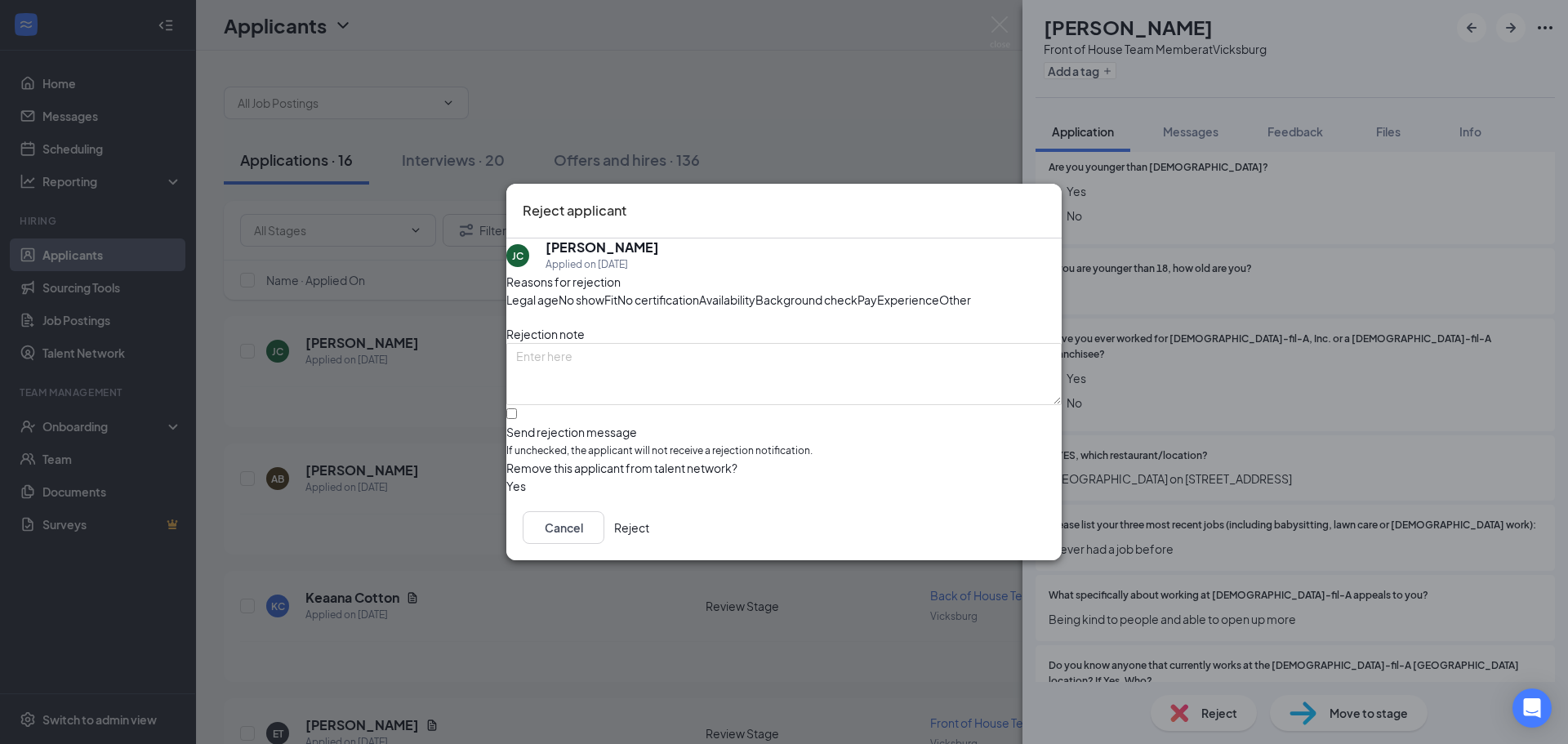
click at [756, 291] on span "Availability" at bounding box center [727, 300] width 57 height 18
click at [536, 495] on div "Reasons for rejection Legal age No show Fit No certification Availability Backg…" at bounding box center [784, 383] width 555 height 222
click at [506, 495] on button "button" at bounding box center [506, 486] width 0 height 18
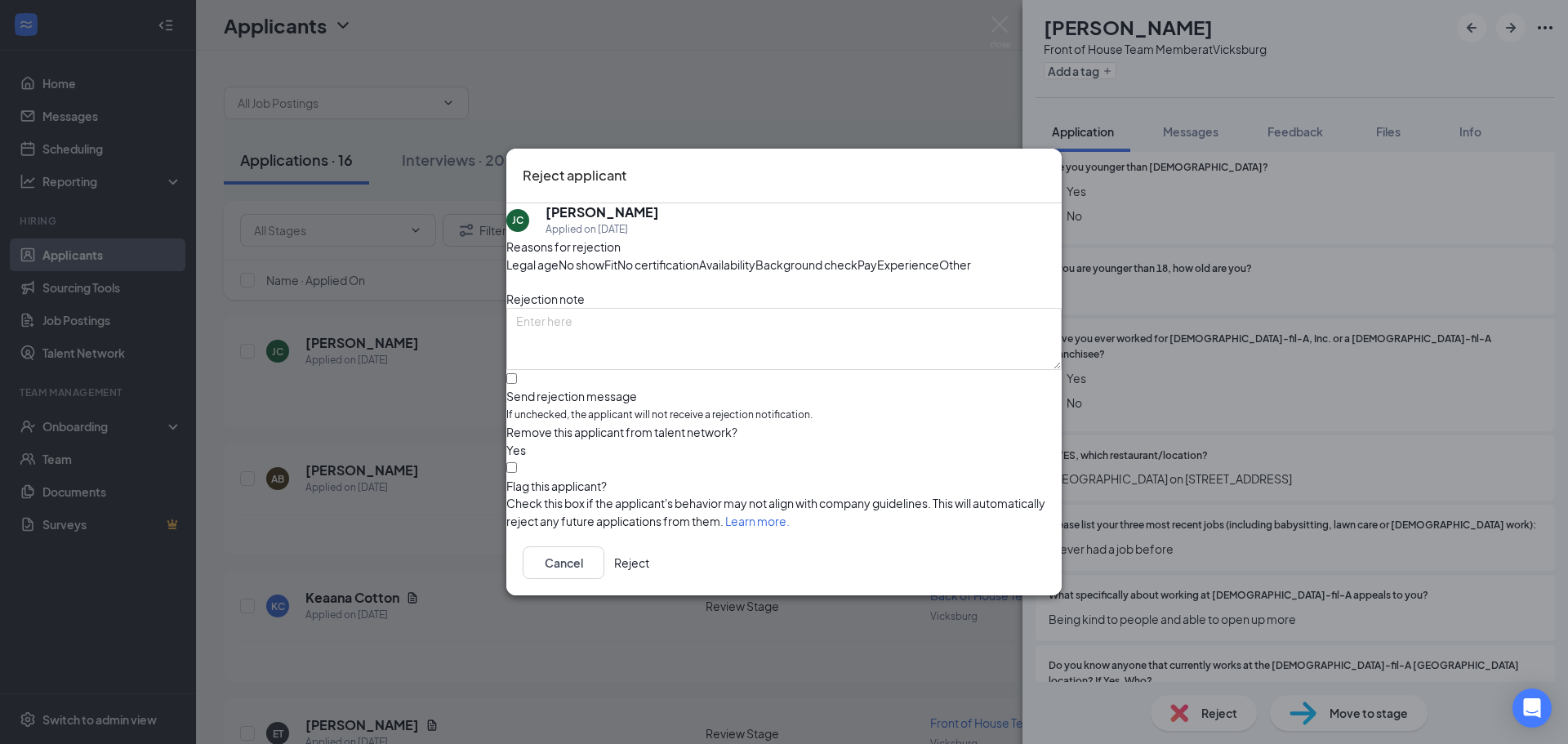
click at [506, 459] on button "button" at bounding box center [506, 449] width 0 height 18
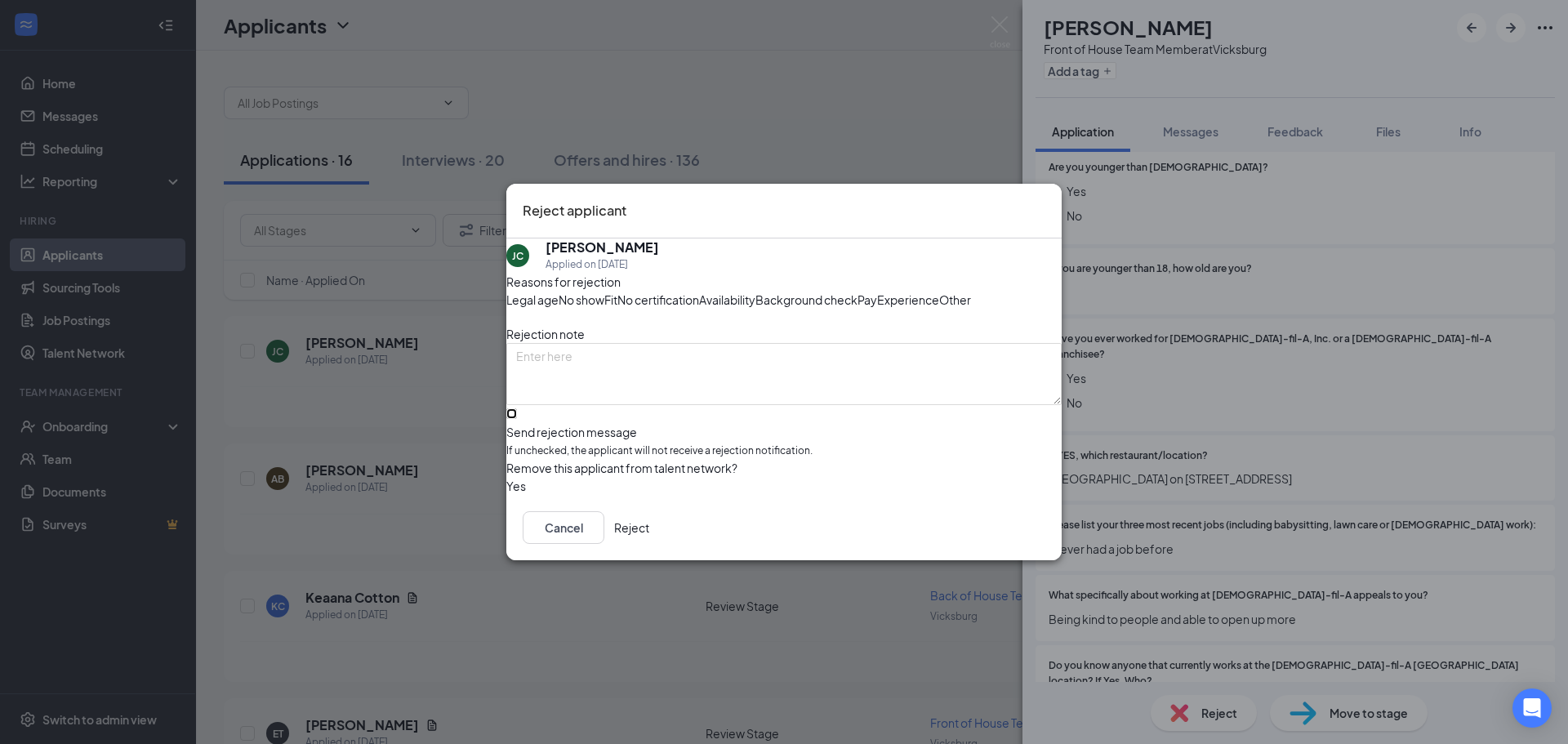
click at [518, 419] on input "Send rejection message If unchecked, the applicant will not receive a rejection…" at bounding box center [511, 413] width 11 height 11
checkbox input "true"
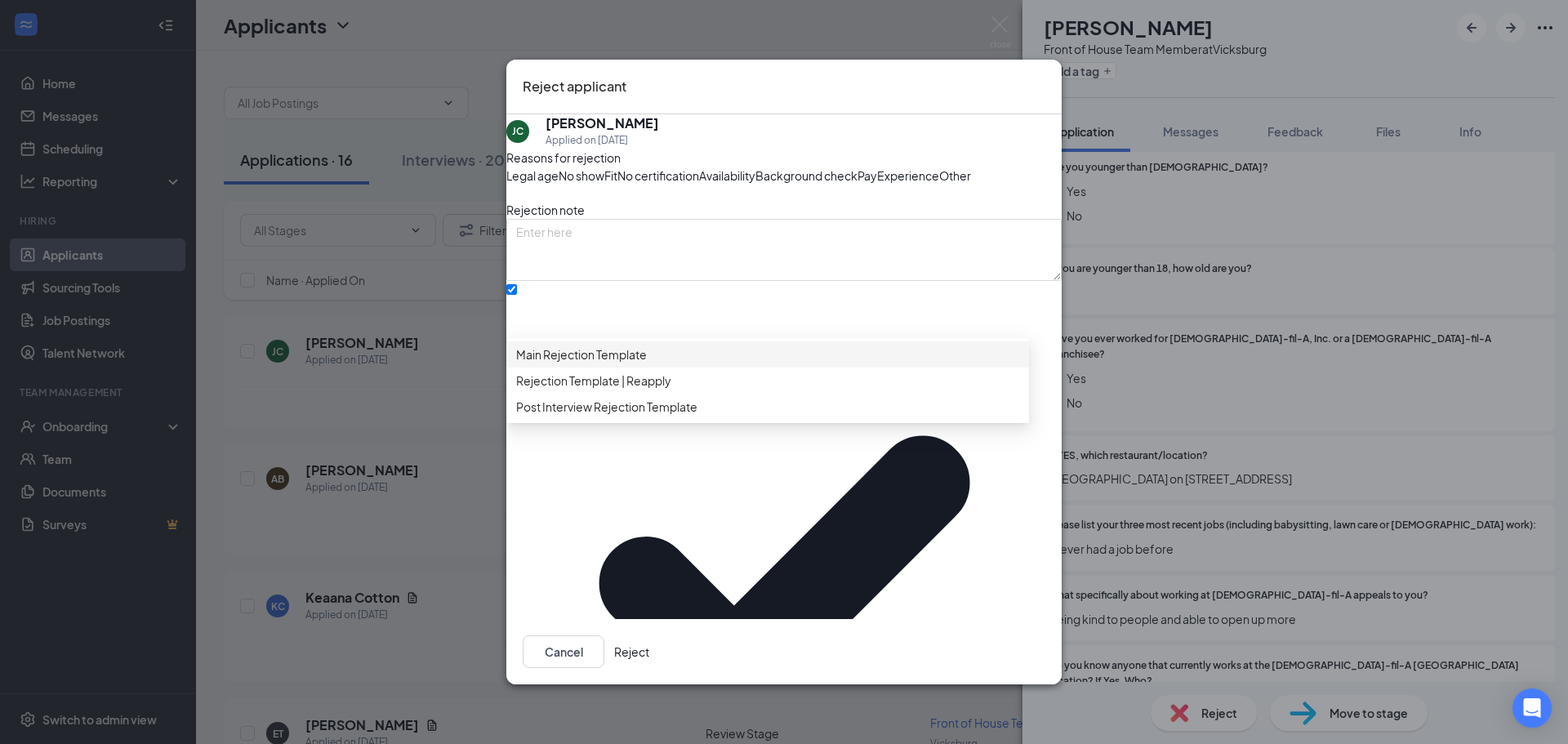
click at [647, 364] on span "Main Rejection Template" at bounding box center [582, 354] width 131 height 18
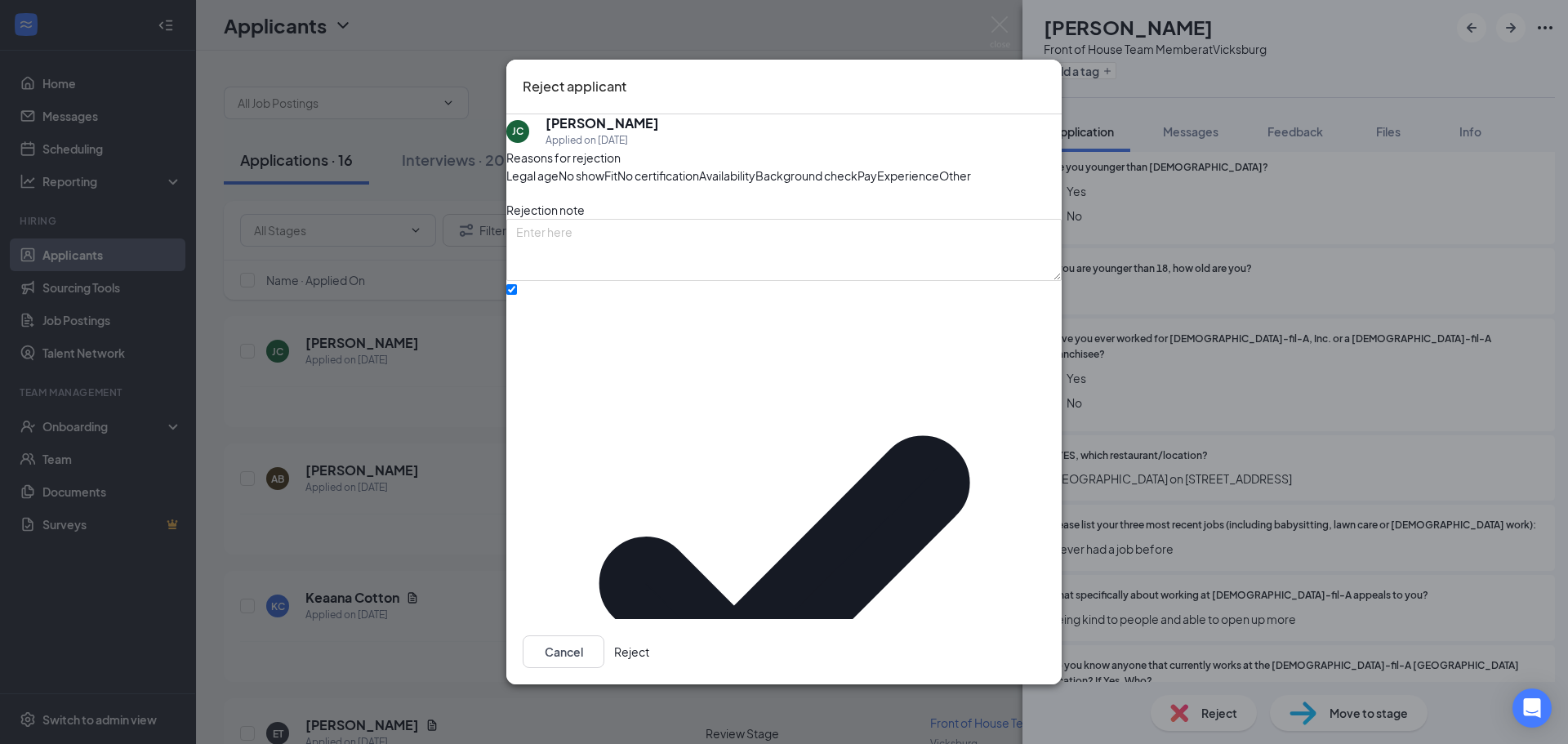
click at [649, 644] on button "Reject" at bounding box center [632, 652] width 36 height 33
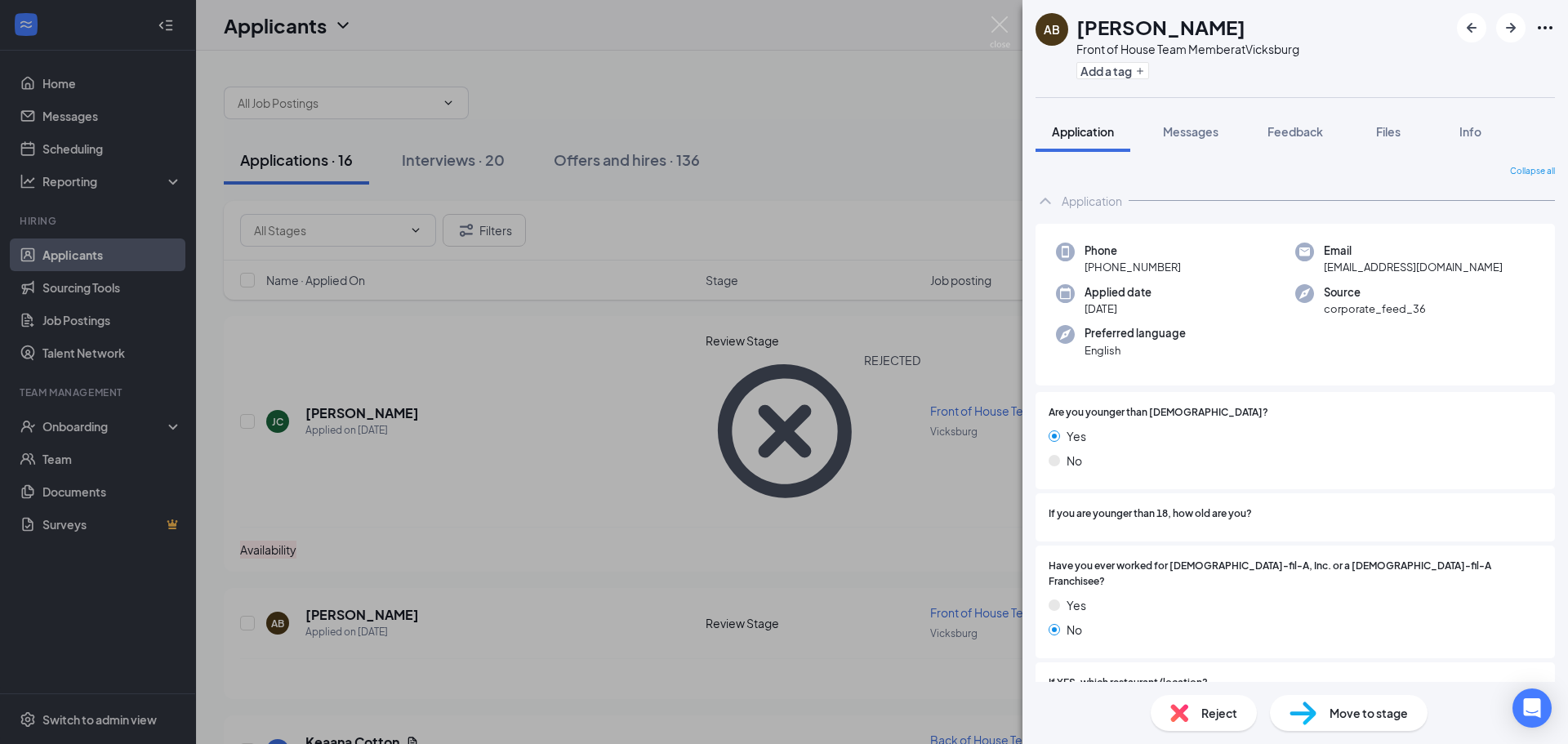
click at [370, 479] on div "AB [PERSON_NAME] Front of House Team Member at [GEOGRAPHIC_DATA] Add a tag Appl…" at bounding box center [784, 372] width 1568 height 744
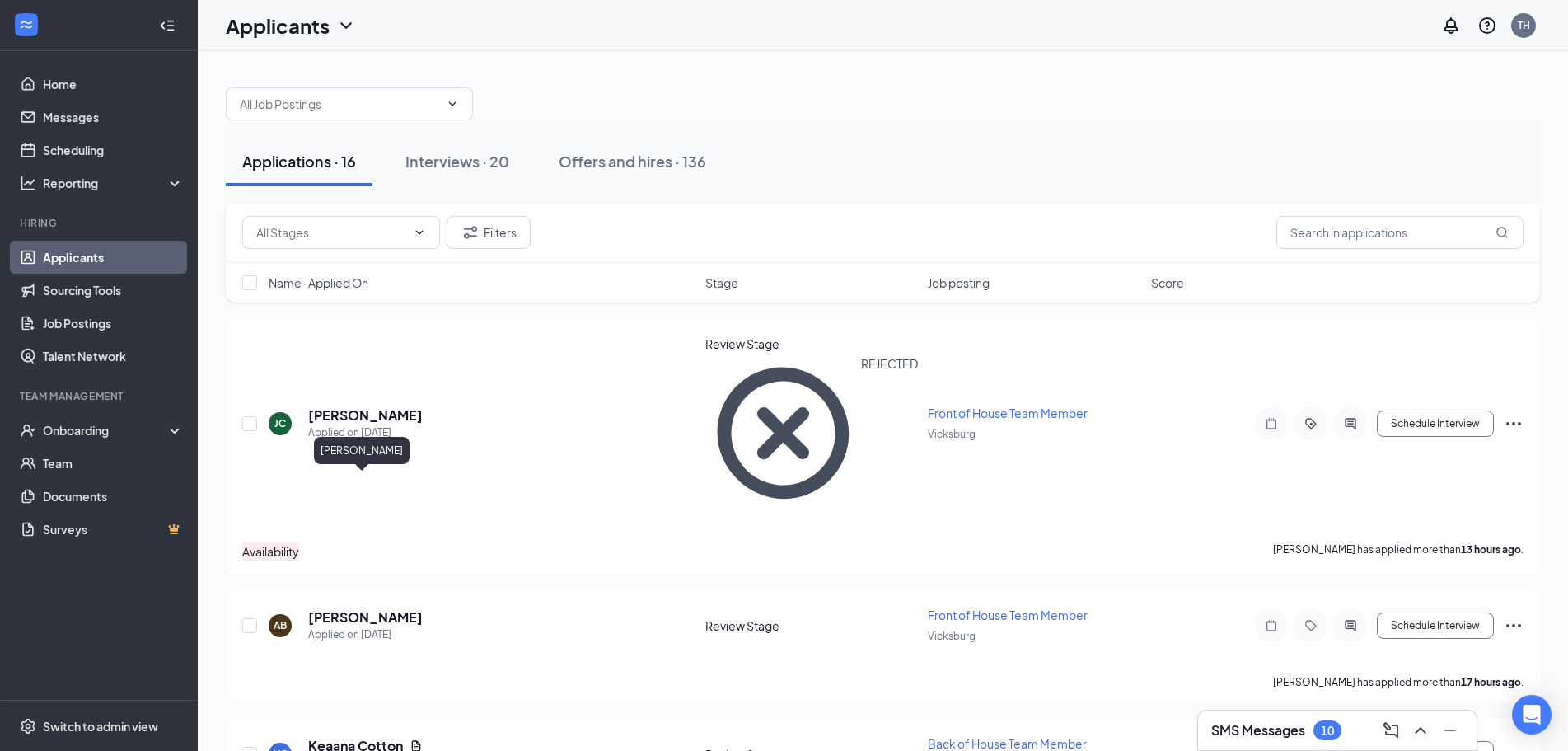
click at [373, 609] on h5 "[PERSON_NAME]" at bounding box center [365, 617] width 114 height 18
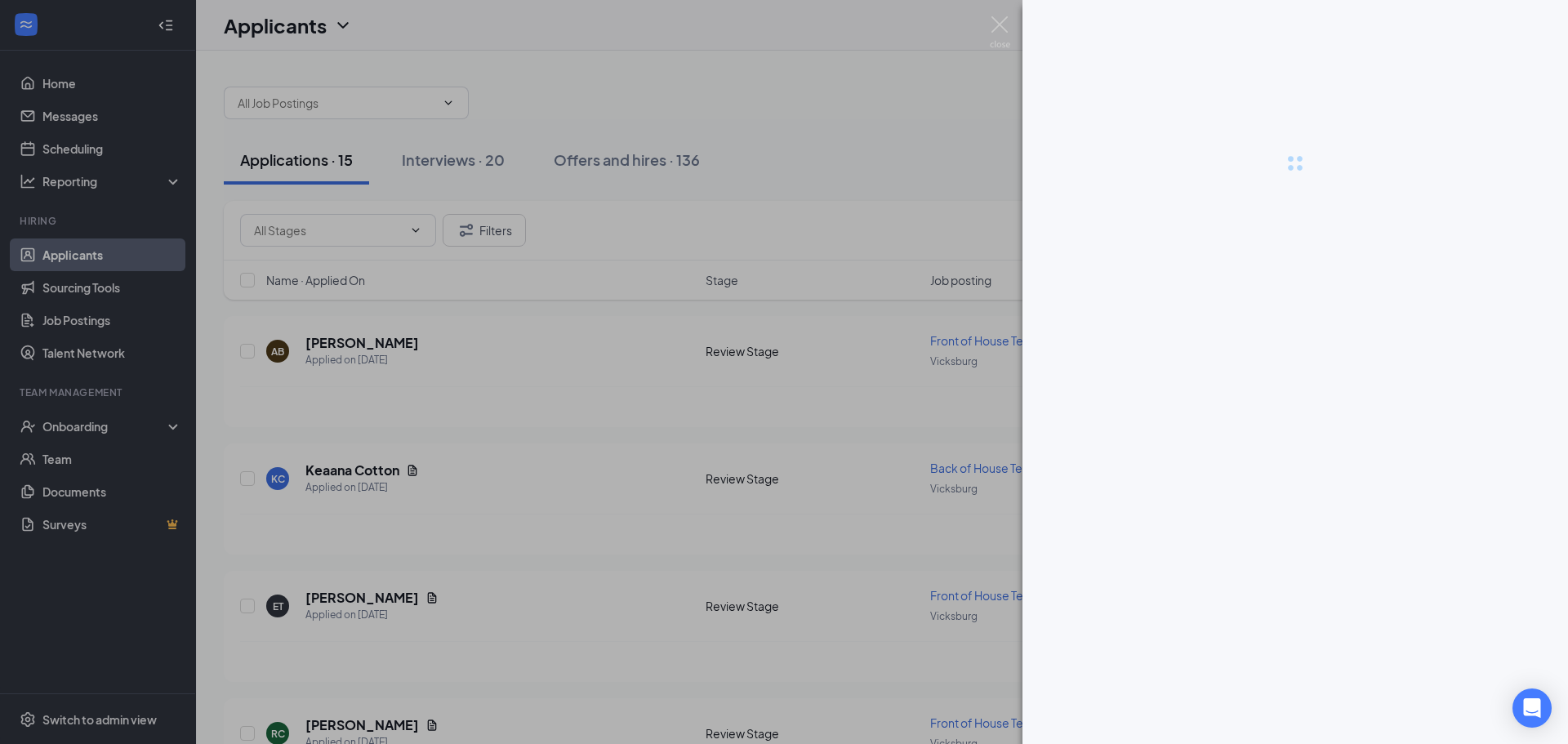
click at [354, 358] on div at bounding box center [784, 372] width 1568 height 744
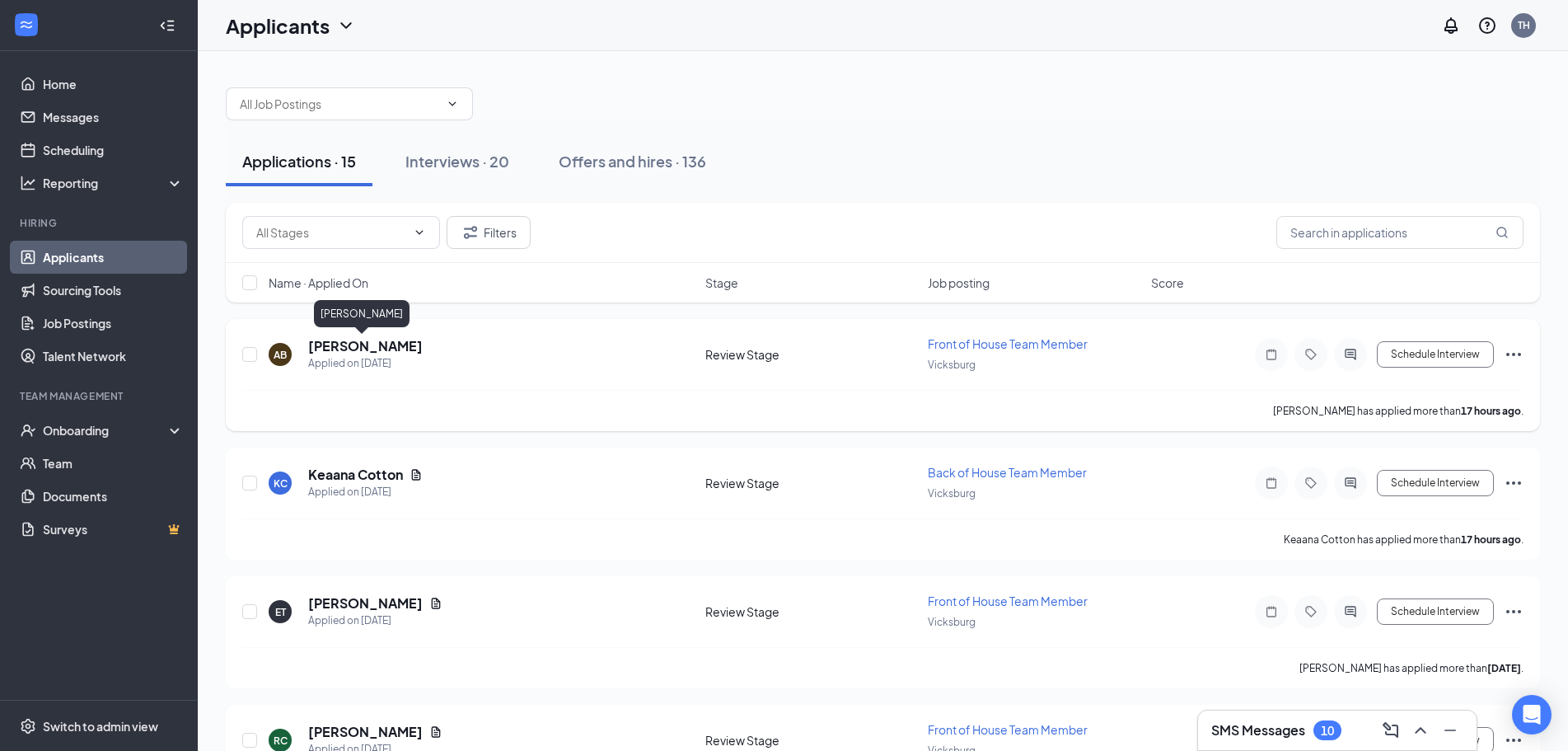
click at [356, 351] on h5 "[PERSON_NAME]" at bounding box center [365, 346] width 114 height 18
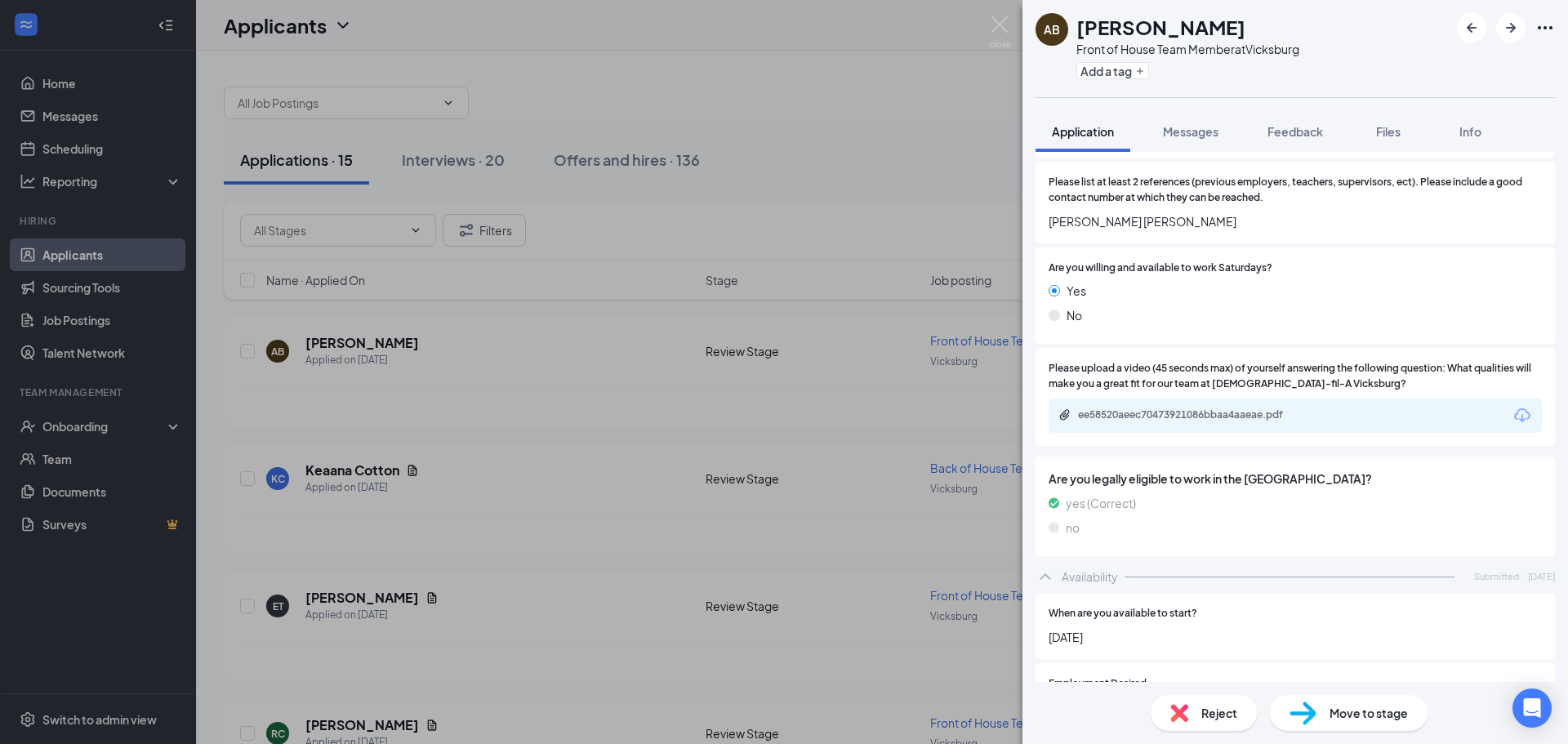
scroll to position [817, 0]
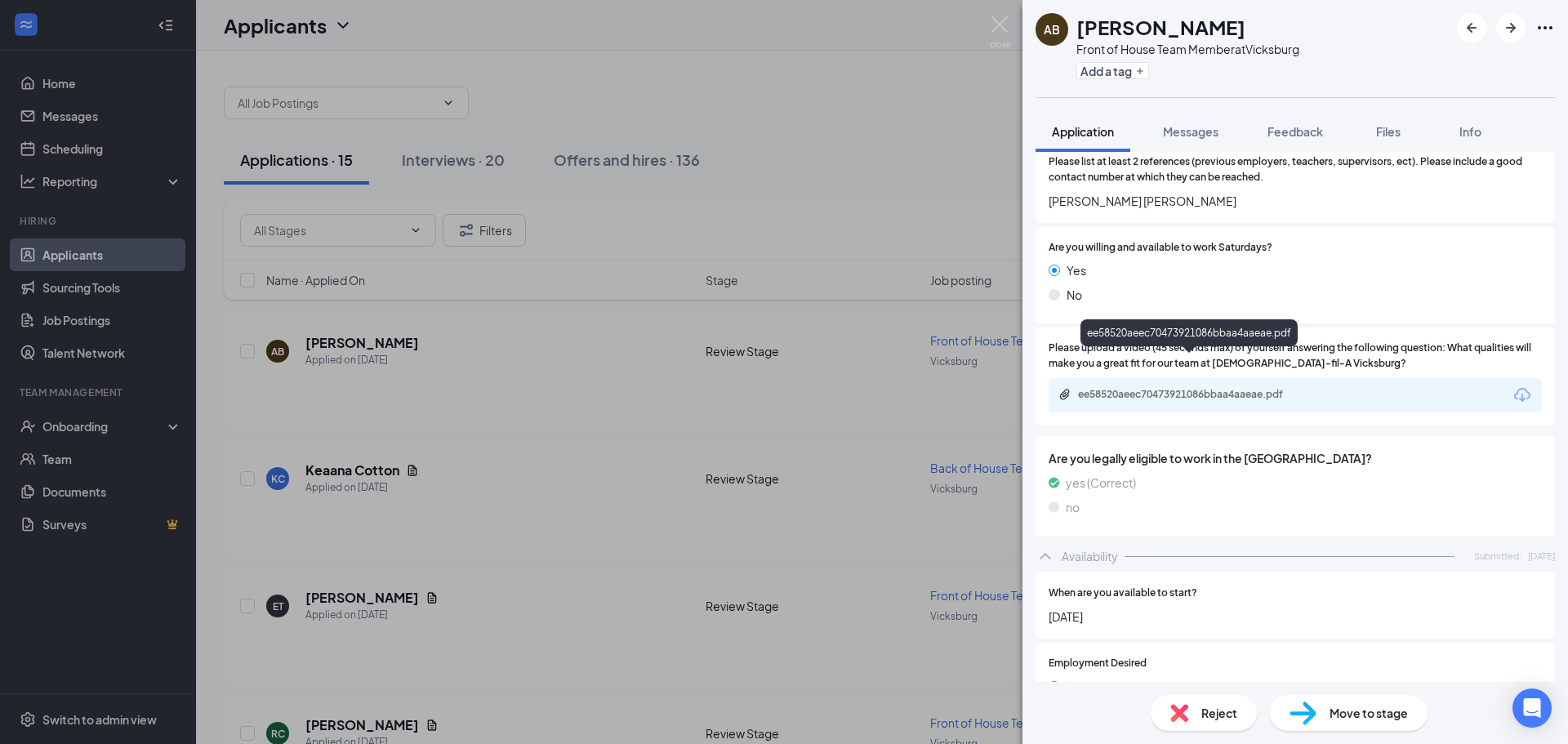
click at [1224, 388] on div "ee58520aeec70473921086bbaa4aaeae.pdf" at bounding box center [1192, 396] width 265 height 15
click at [1185, 710] on img at bounding box center [1179, 712] width 18 height 18
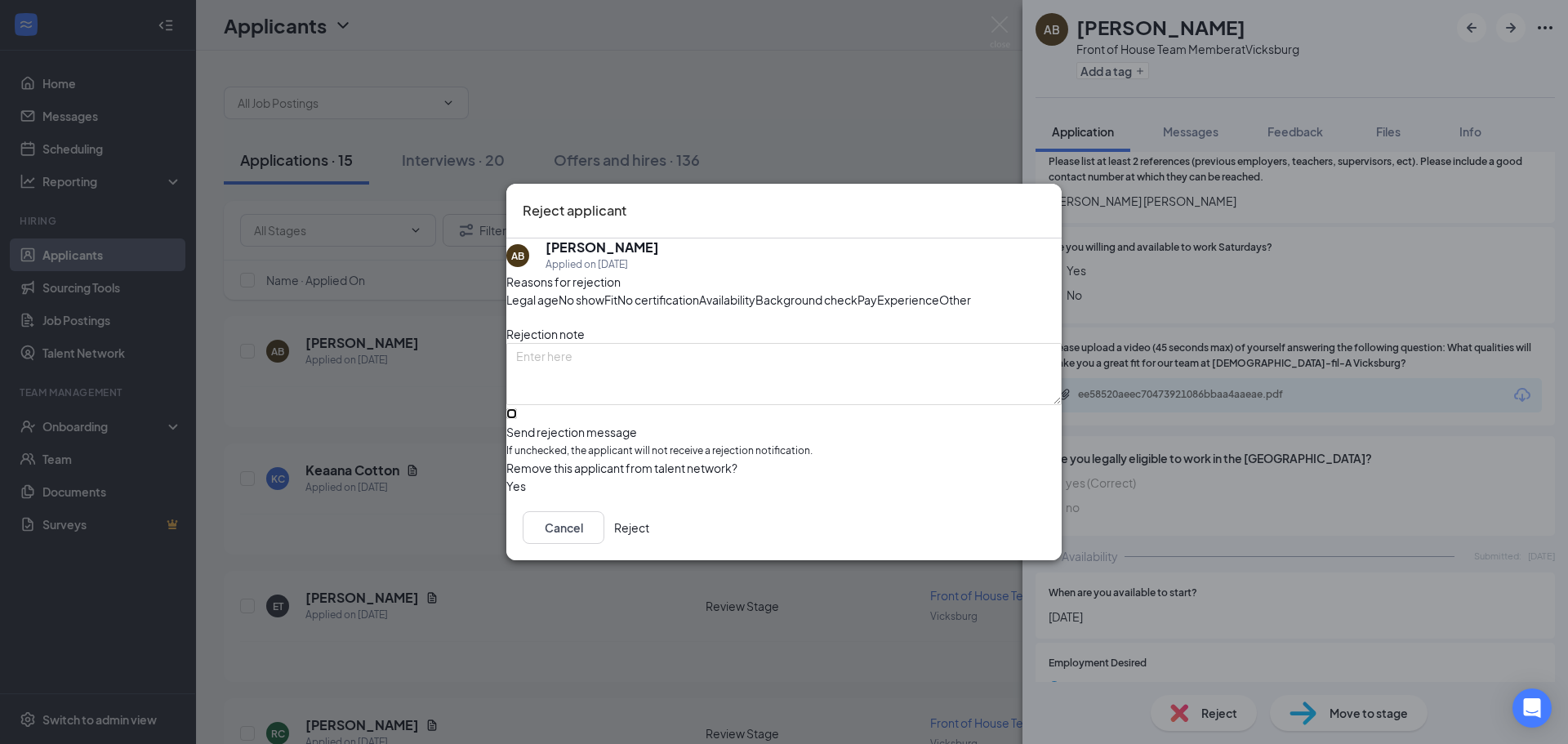
click at [518, 419] on input "Send rejection message If unchecked, the applicant will not receive a rejection…" at bounding box center [511, 413] width 11 height 11
checkbox input "true"
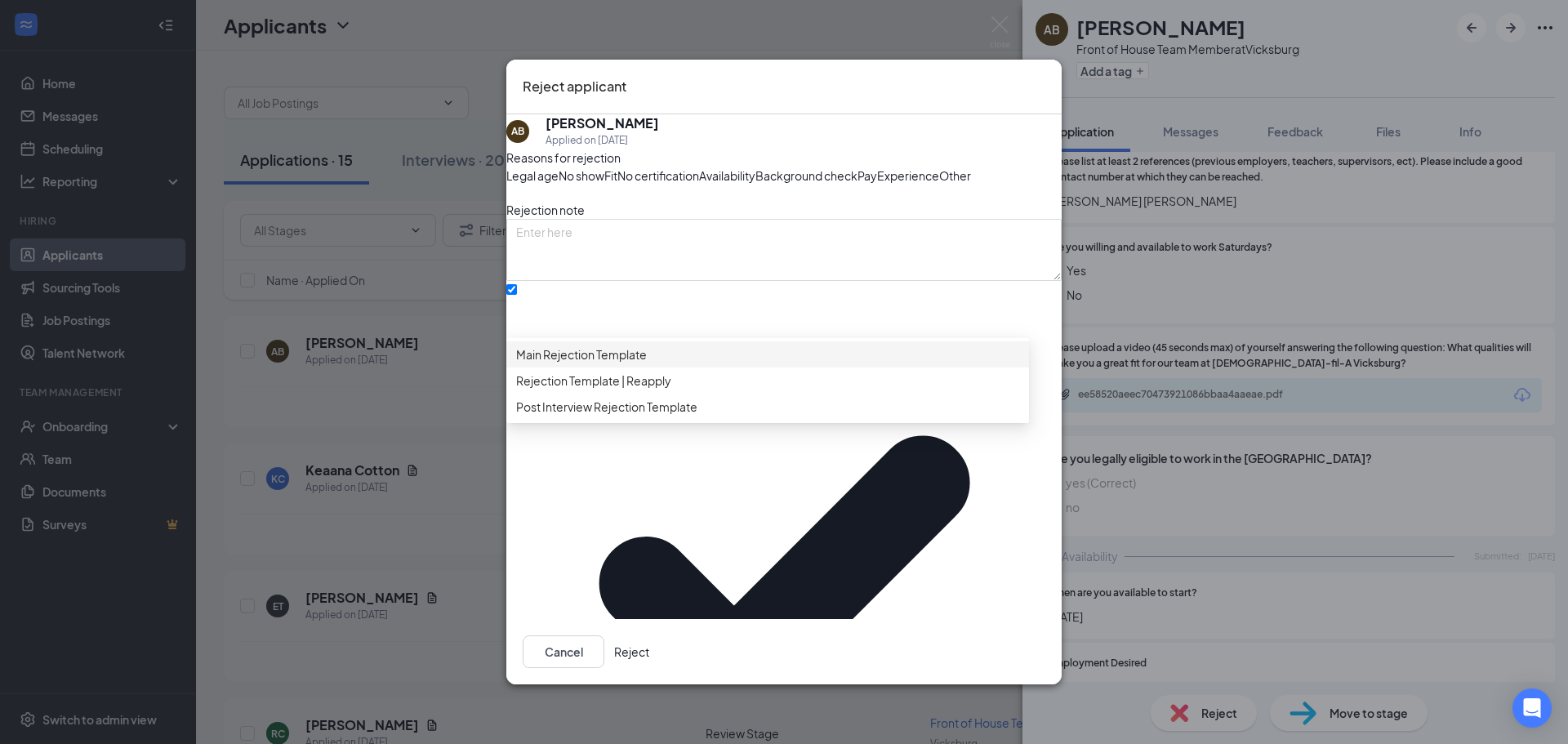
click at [610, 364] on span "Main Rejection Template" at bounding box center [582, 354] width 131 height 18
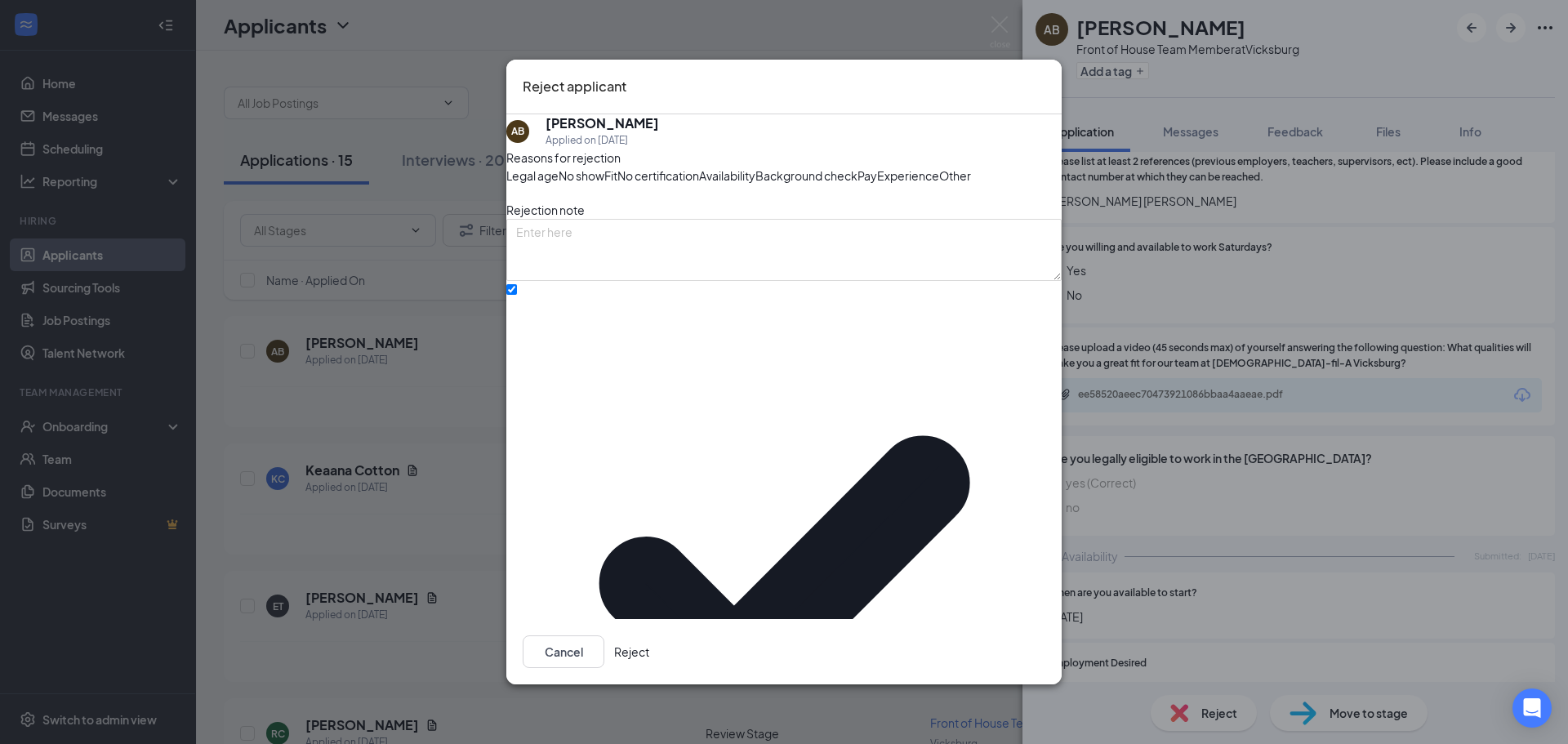
click at [649, 647] on button "Reject" at bounding box center [632, 652] width 36 height 33
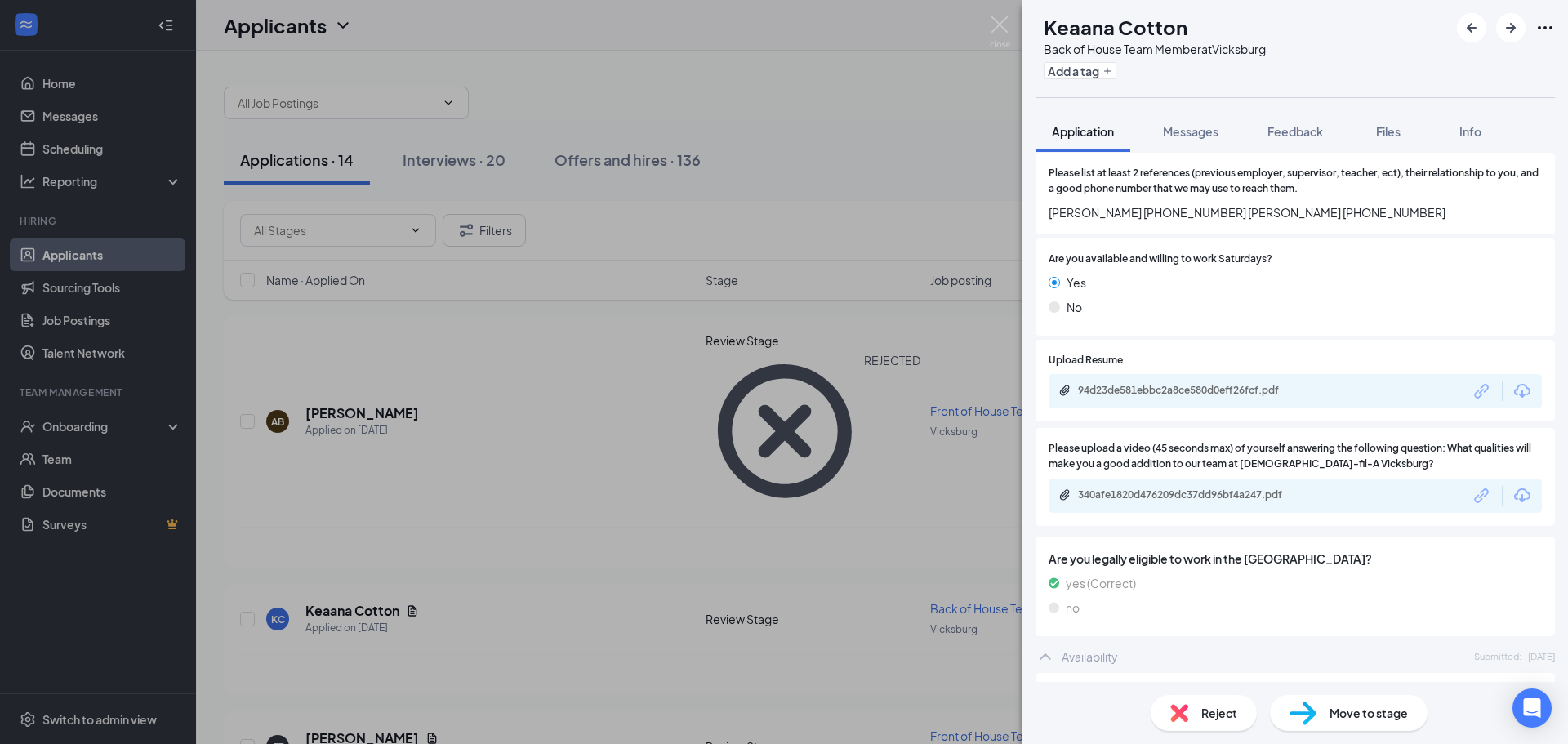
scroll to position [899, 0]
click at [1252, 488] on div "340afe1820d476209dc37dd96bf4a247.pdf" at bounding box center [1192, 495] width 265 height 15
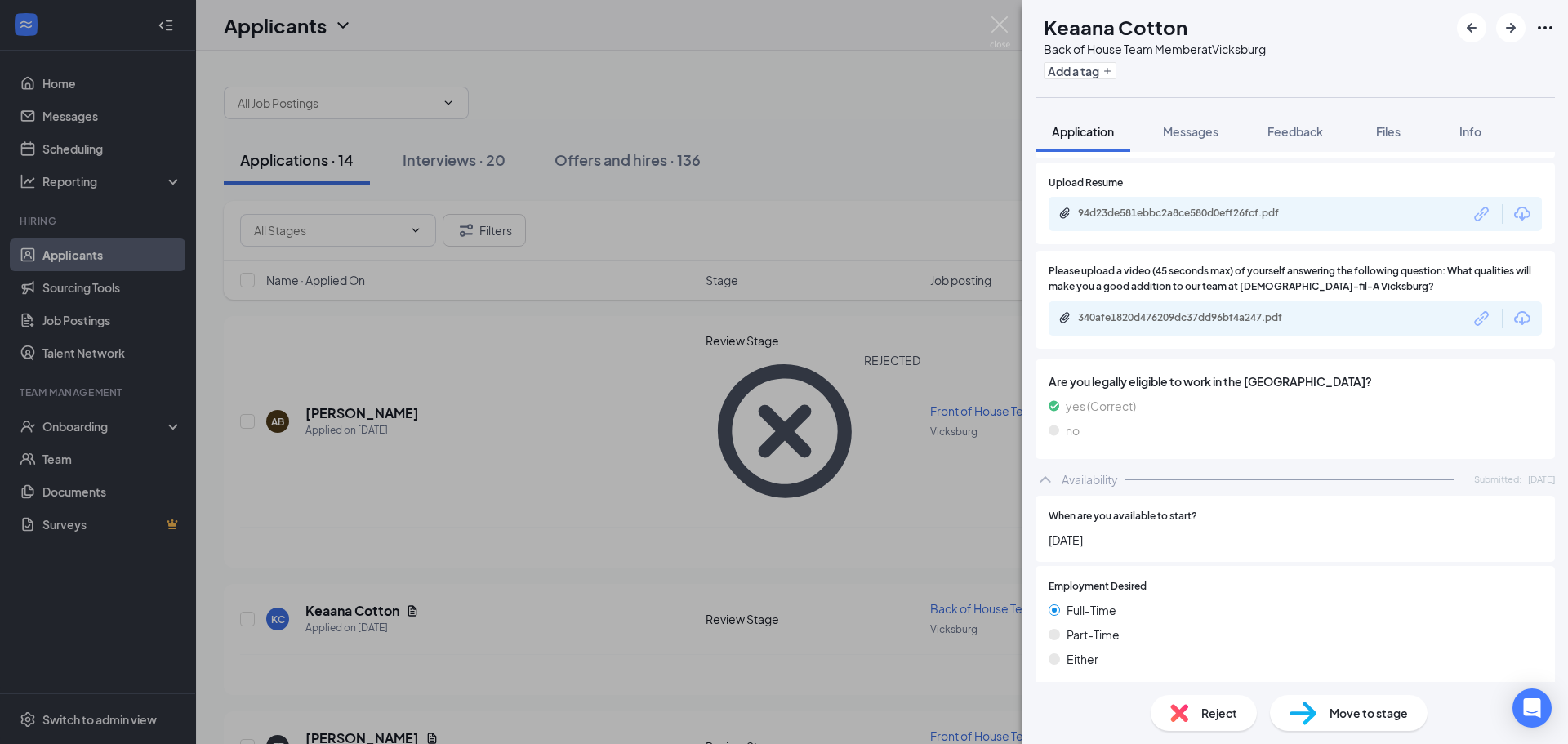
scroll to position [1365, 0]
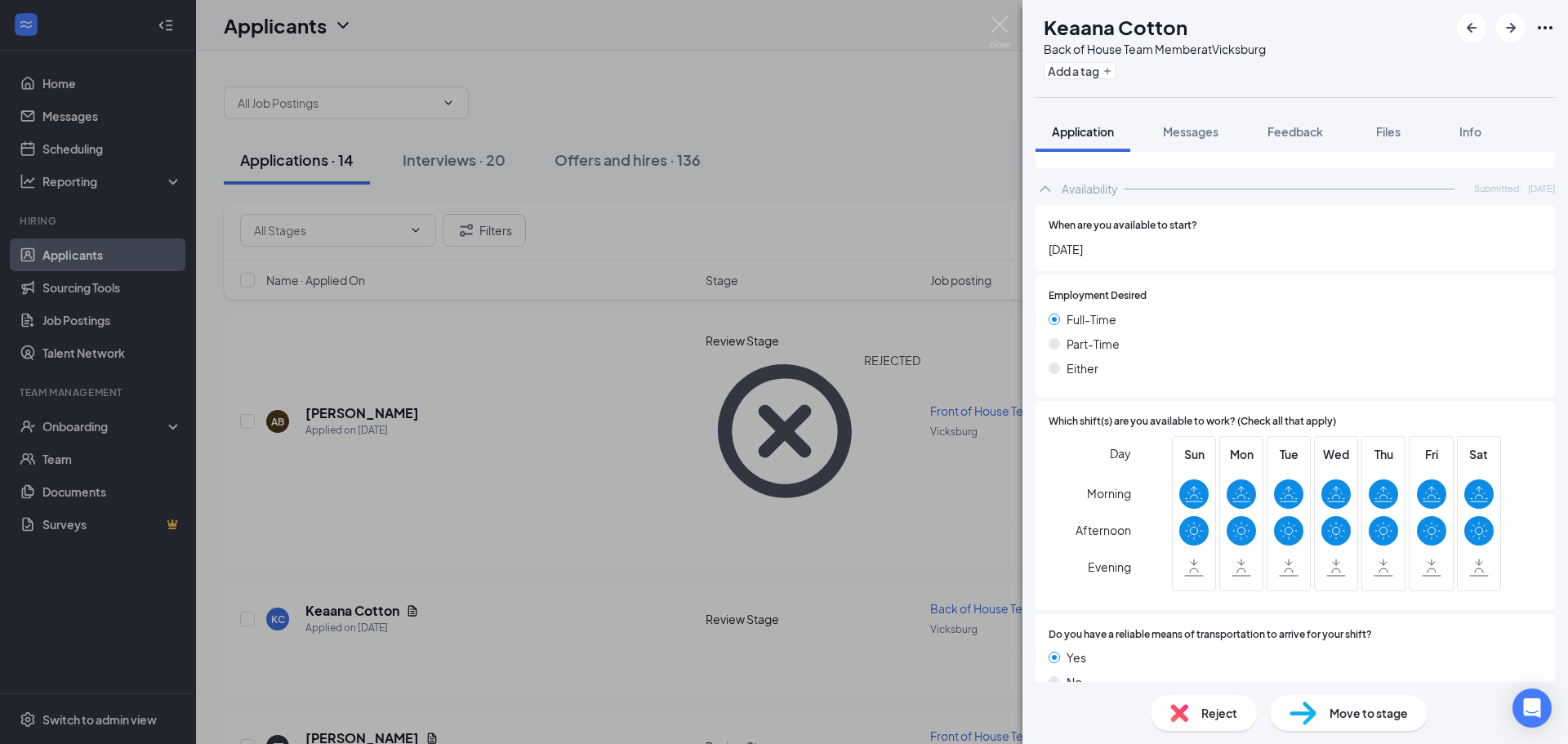
click at [573, 527] on div "KC Keaana Cotton Back of House Team Member at [GEOGRAPHIC_DATA] Add a tag Appli…" at bounding box center [784, 372] width 1568 height 744
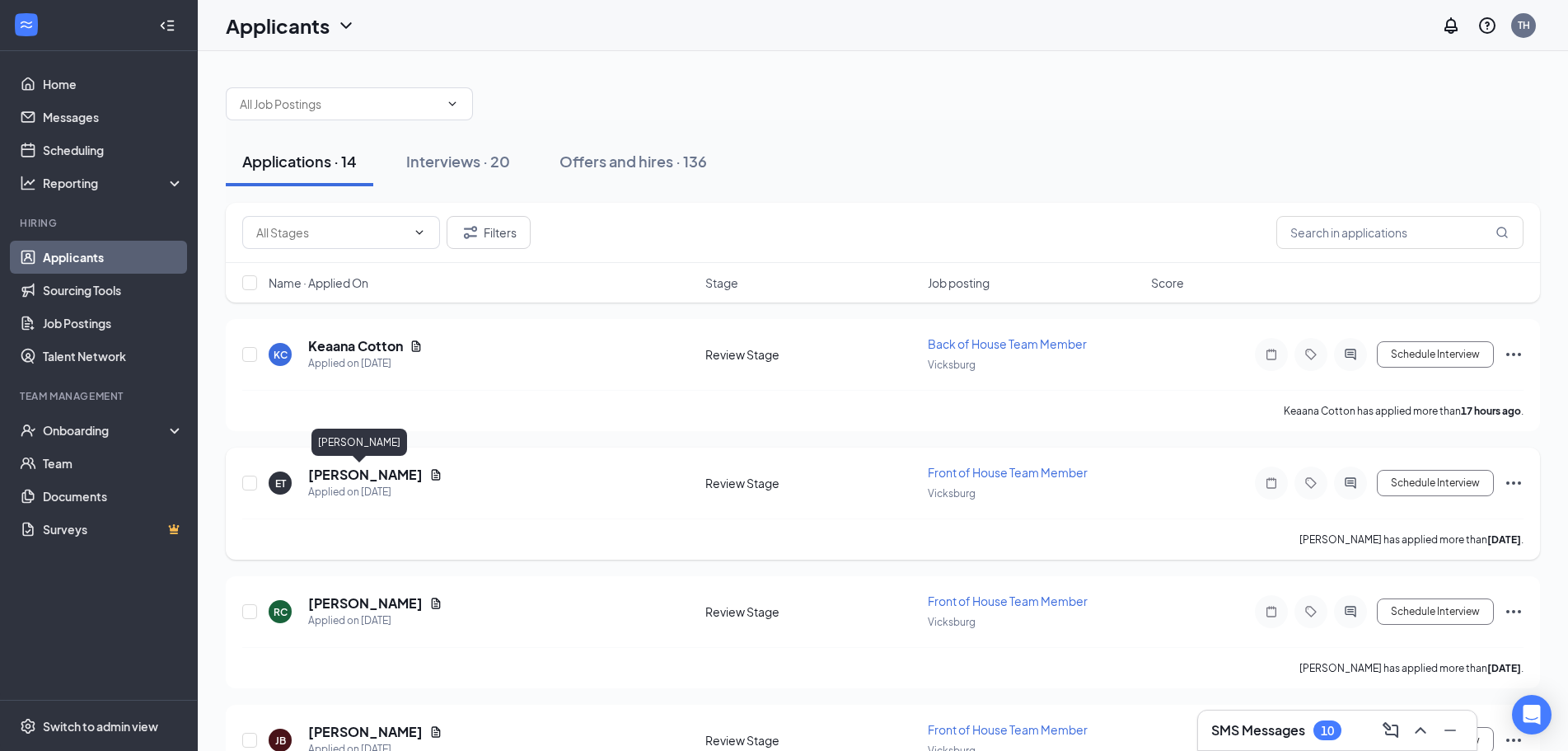
click at [345, 478] on h5 "[PERSON_NAME]" at bounding box center [365, 475] width 114 height 18
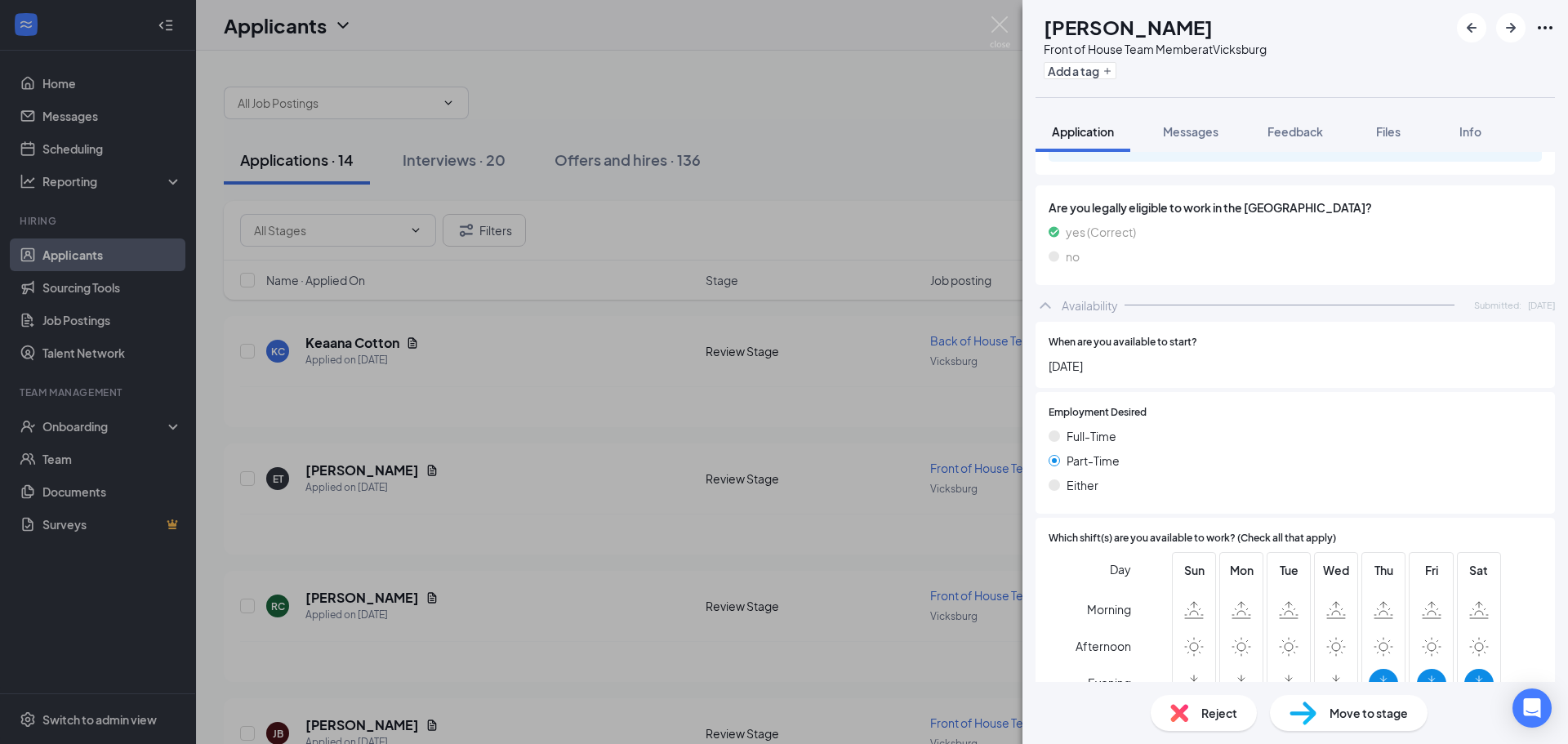
scroll to position [1365, 0]
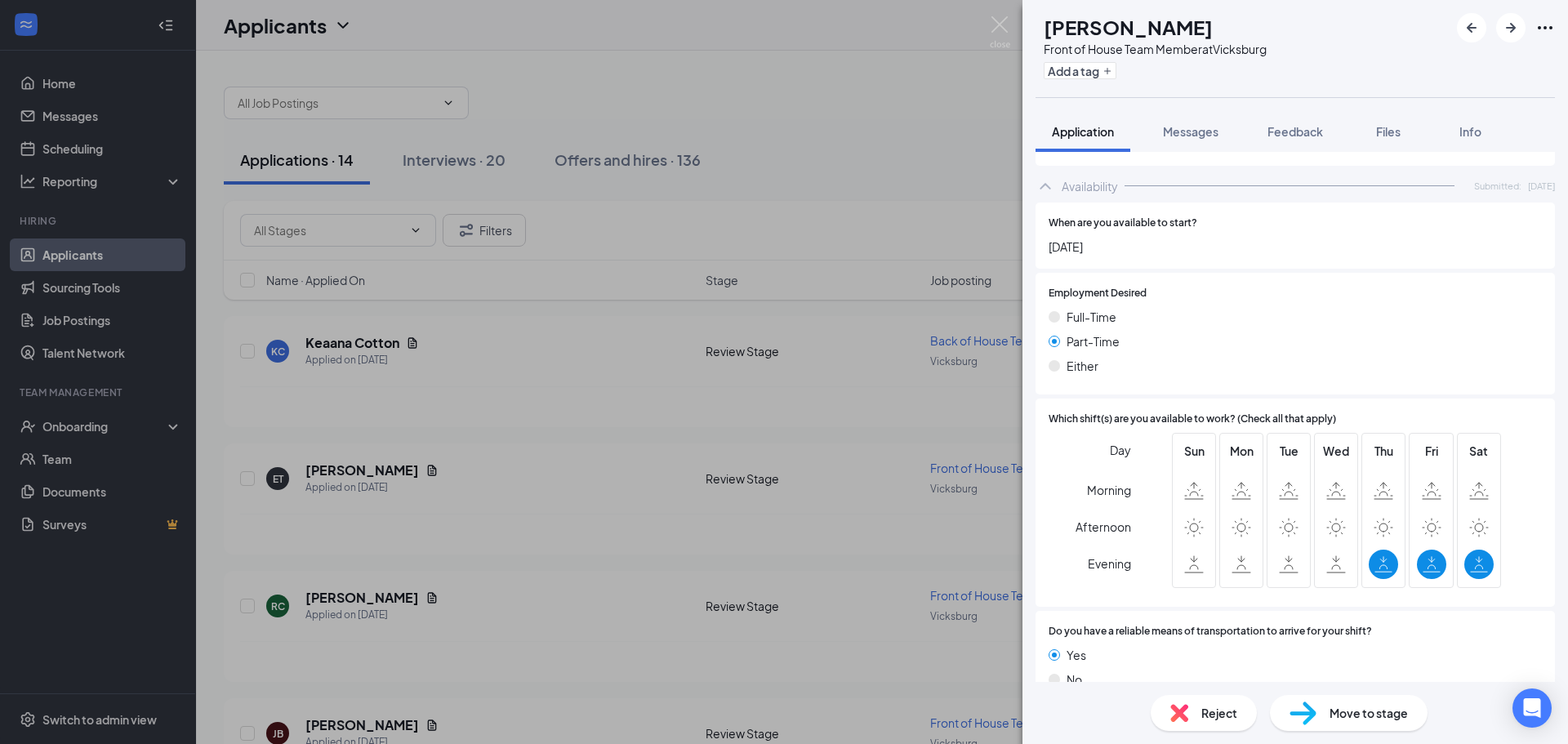
click at [1202, 707] on span "Reject" at bounding box center [1218, 712] width 36 height 18
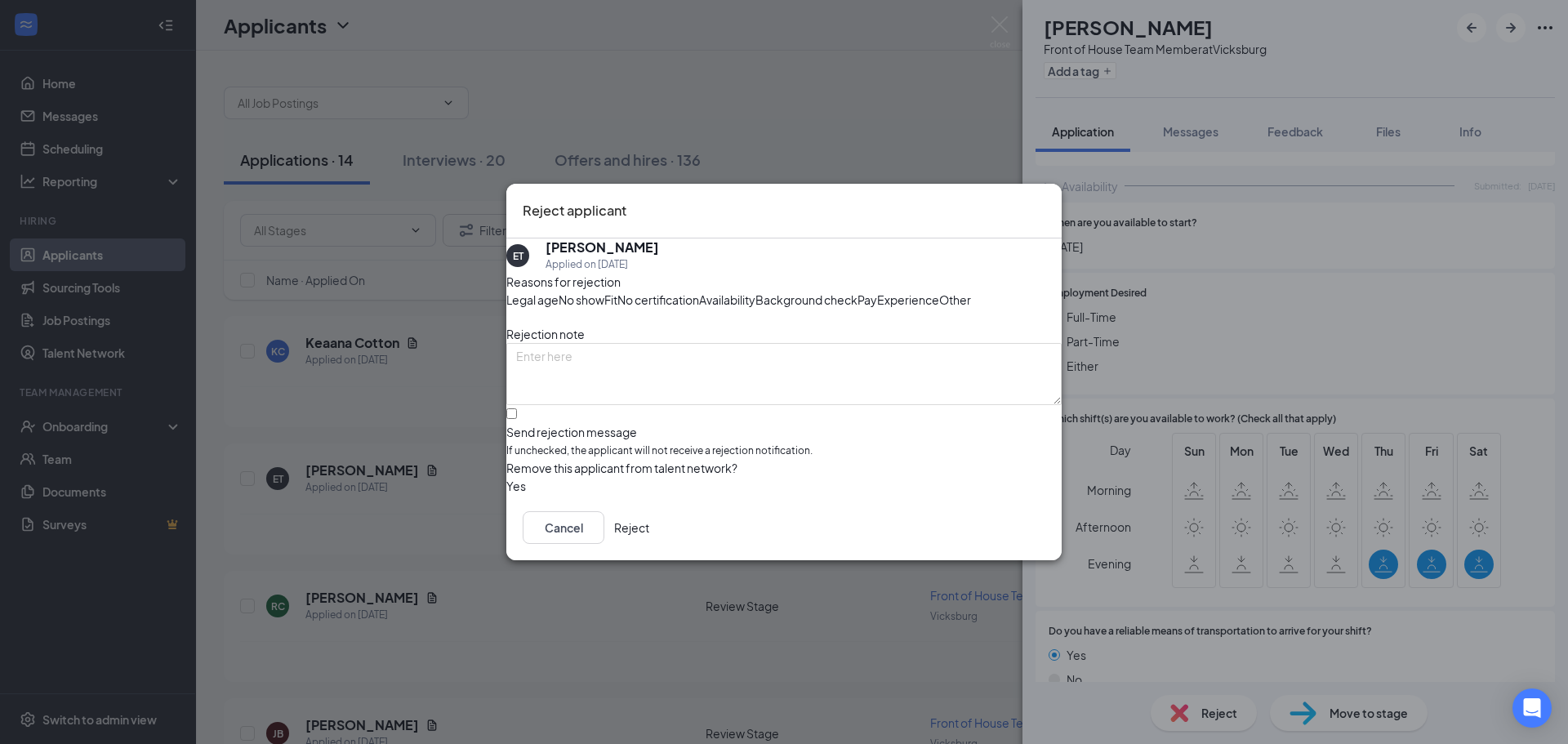
click at [756, 291] on span "Availability" at bounding box center [727, 300] width 57 height 18
click at [518, 419] on input "Send rejection message If unchecked, the applicant will not receive a rejection…" at bounding box center [511, 413] width 11 height 11
checkbox input "true"
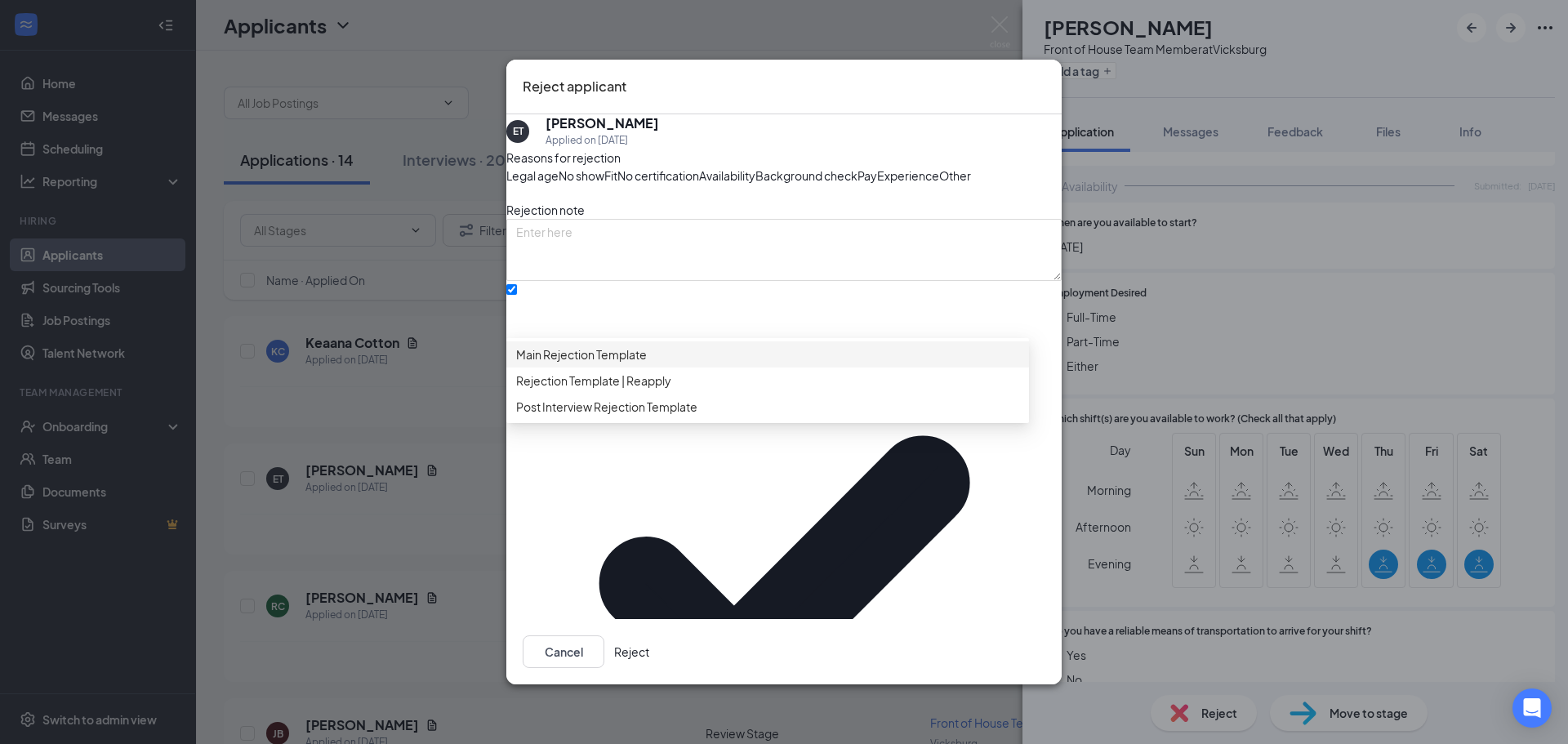
click at [647, 364] on span "Main Rejection Template" at bounding box center [582, 354] width 131 height 18
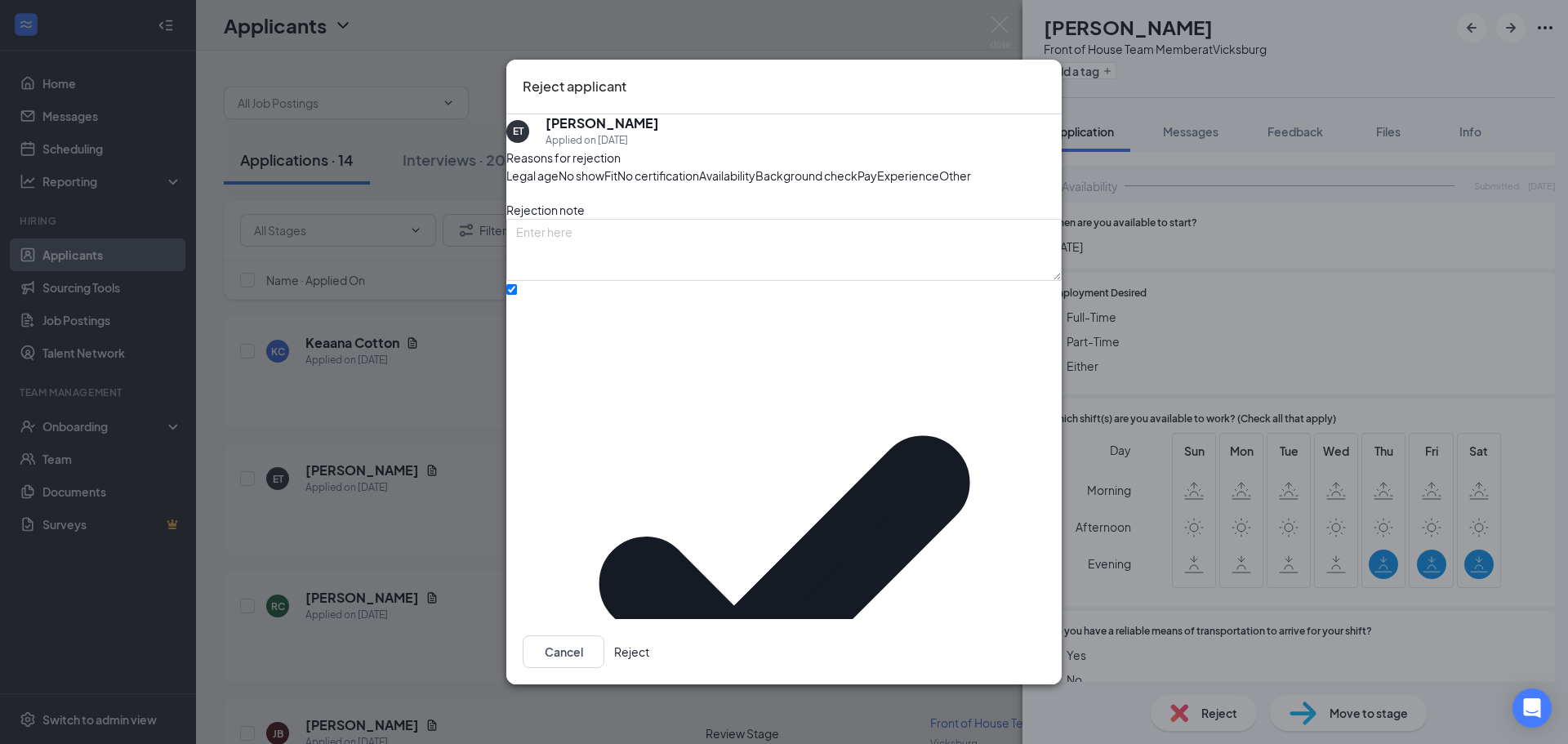
click at [649, 640] on button "Reject" at bounding box center [632, 652] width 36 height 33
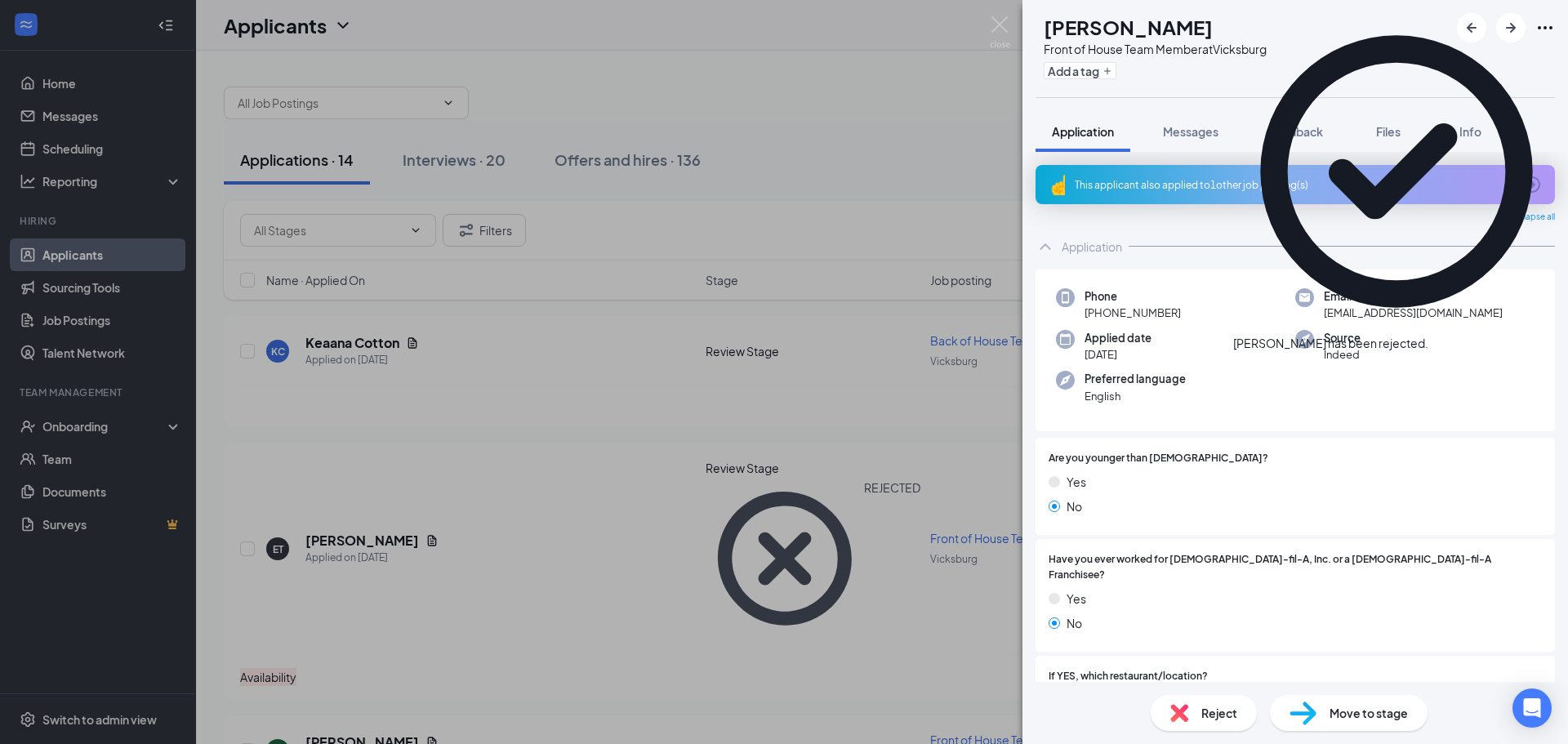
click at [500, 371] on div "RC [PERSON_NAME] Front of House Team Member at [GEOGRAPHIC_DATA] Add a tag Appl…" at bounding box center [784, 372] width 1568 height 744
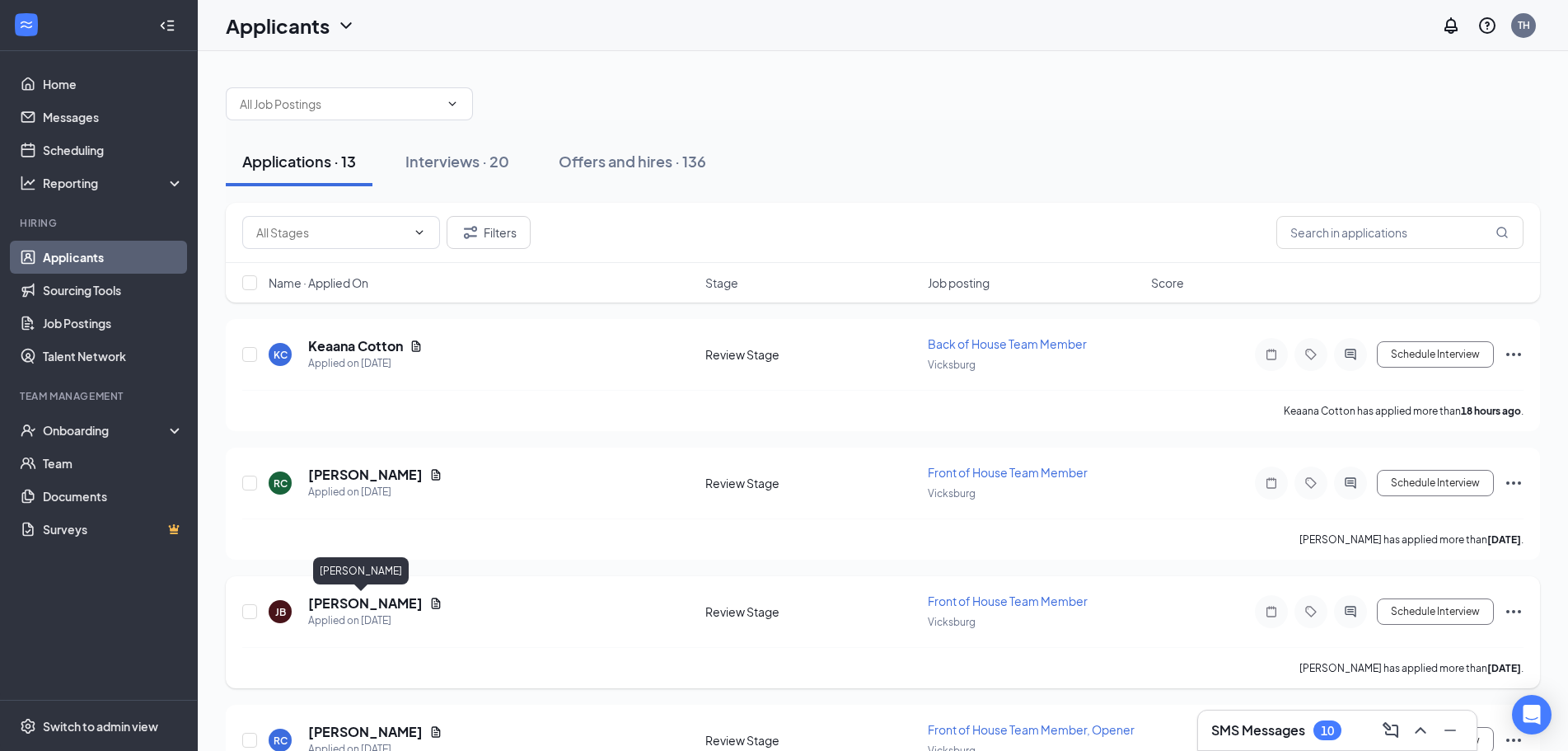
click at [356, 603] on h5 "[PERSON_NAME]" at bounding box center [365, 603] width 114 height 18
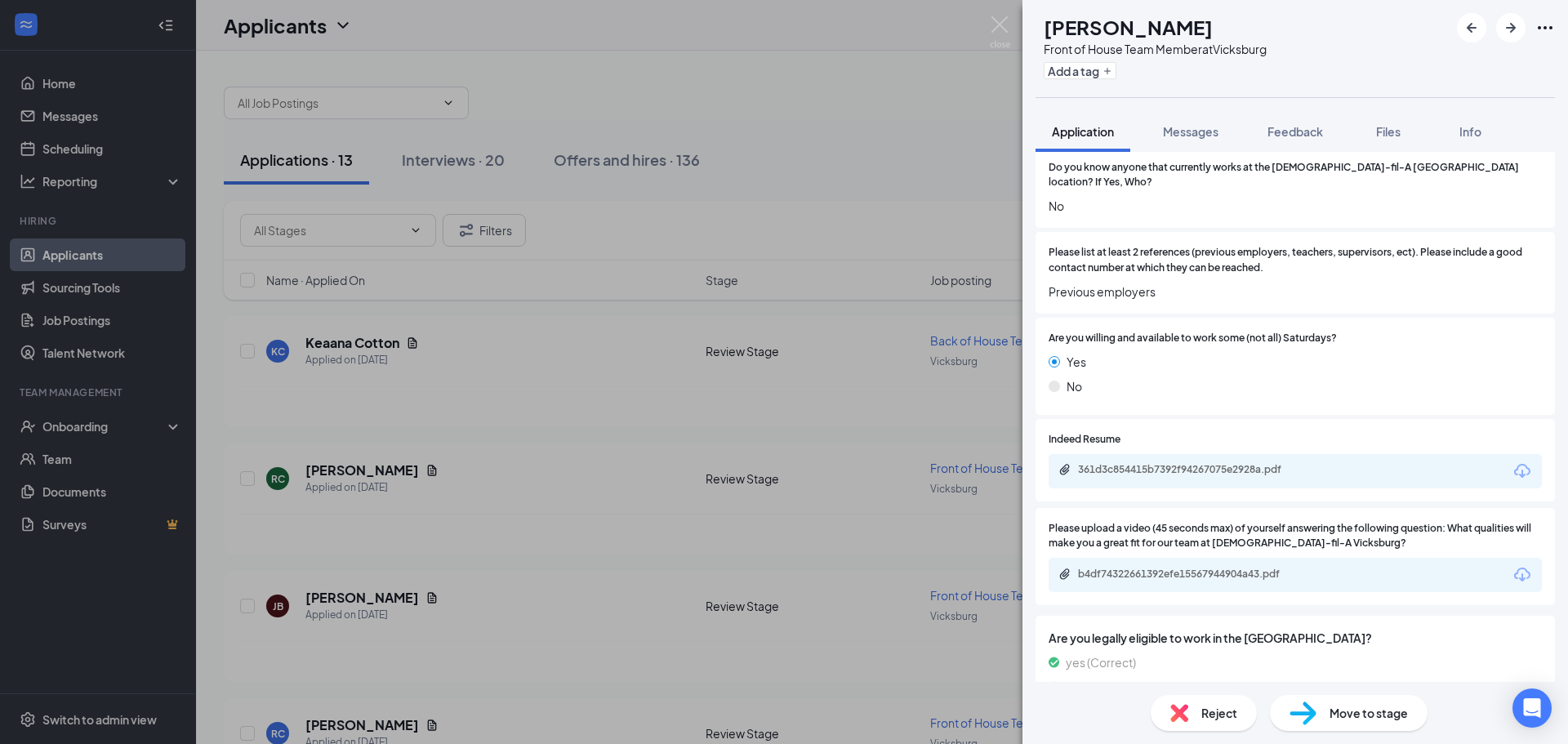
scroll to position [865, 0]
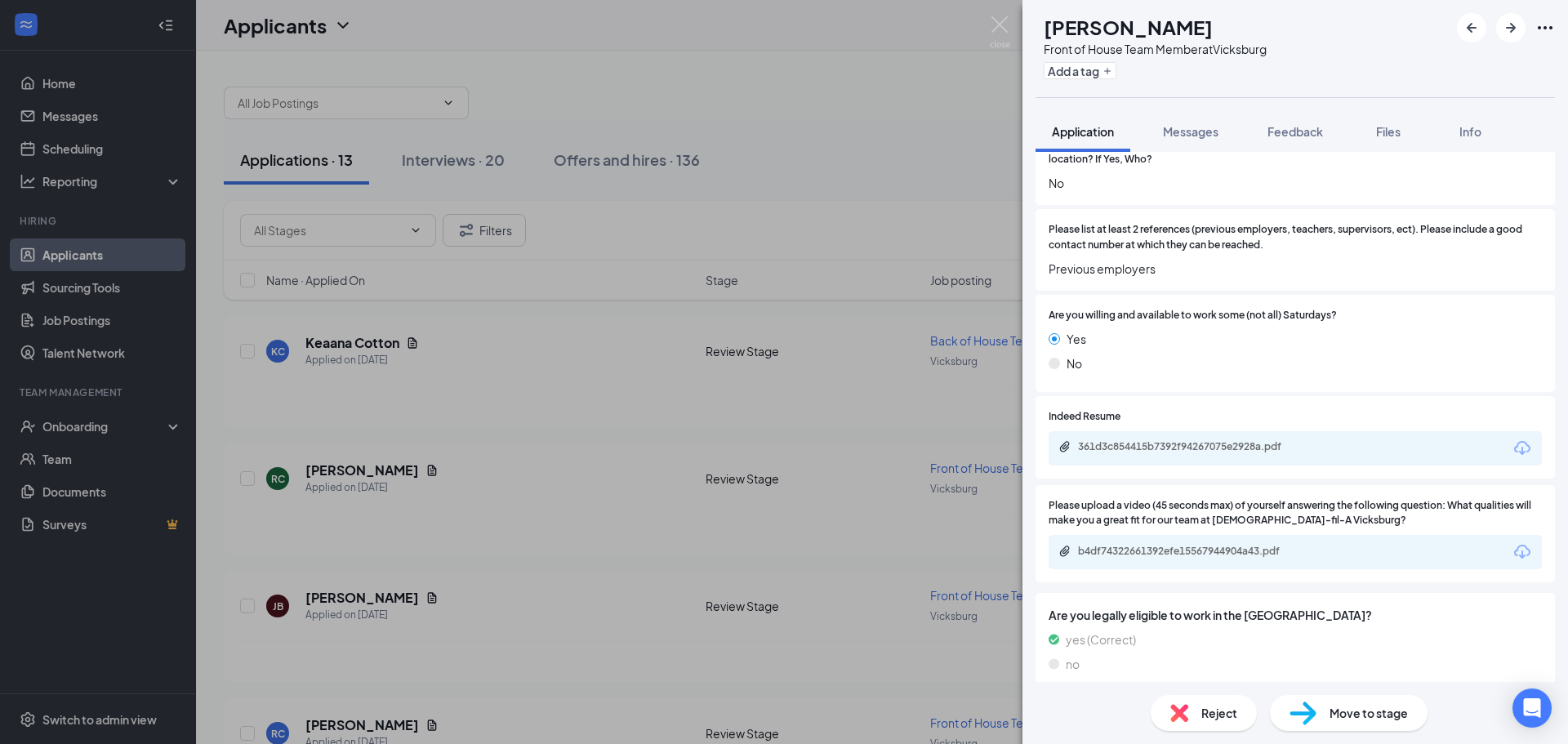
click at [1372, 712] on span "Move to stage" at bounding box center [1369, 712] width 79 height 18
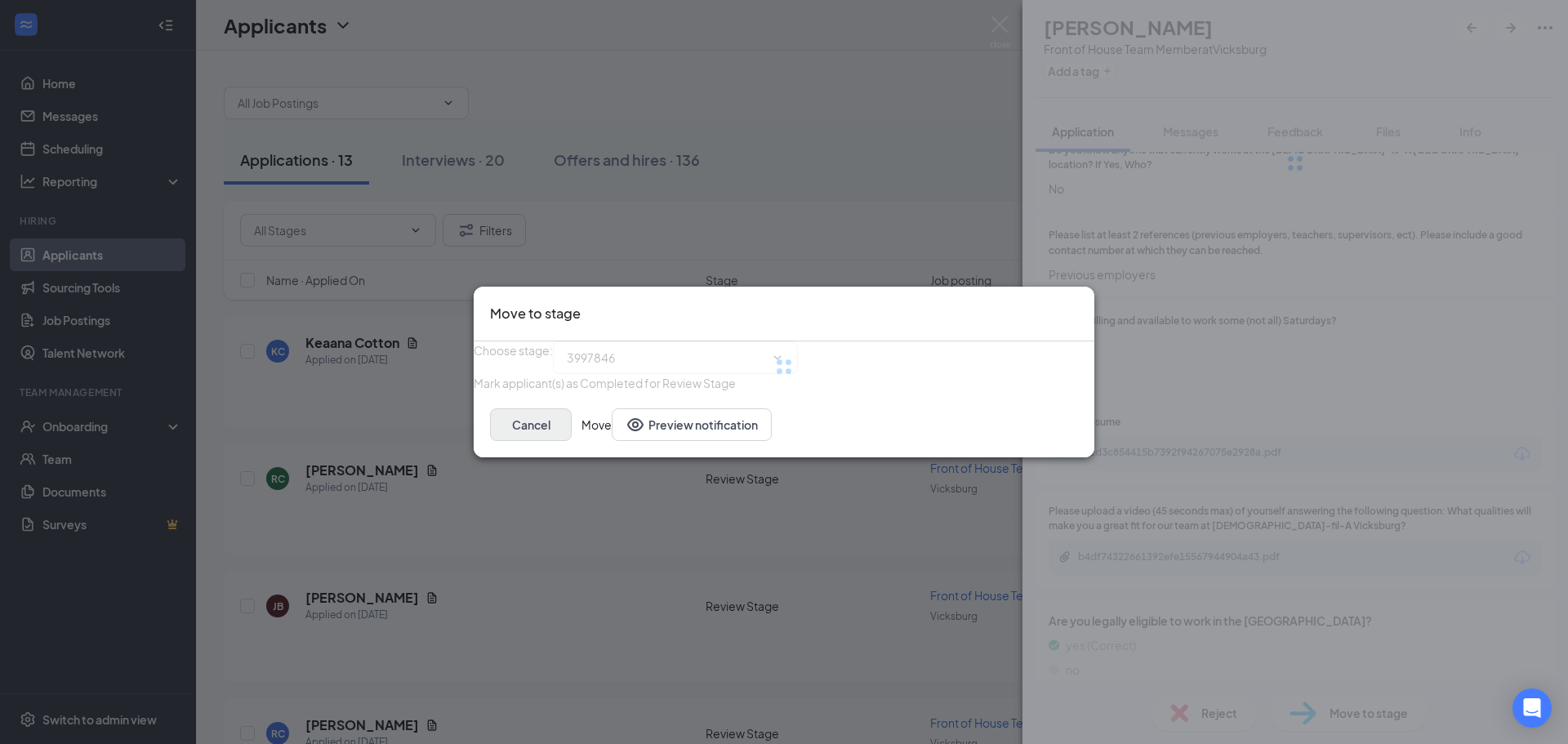
type input "Onsite Interview (next stage)"
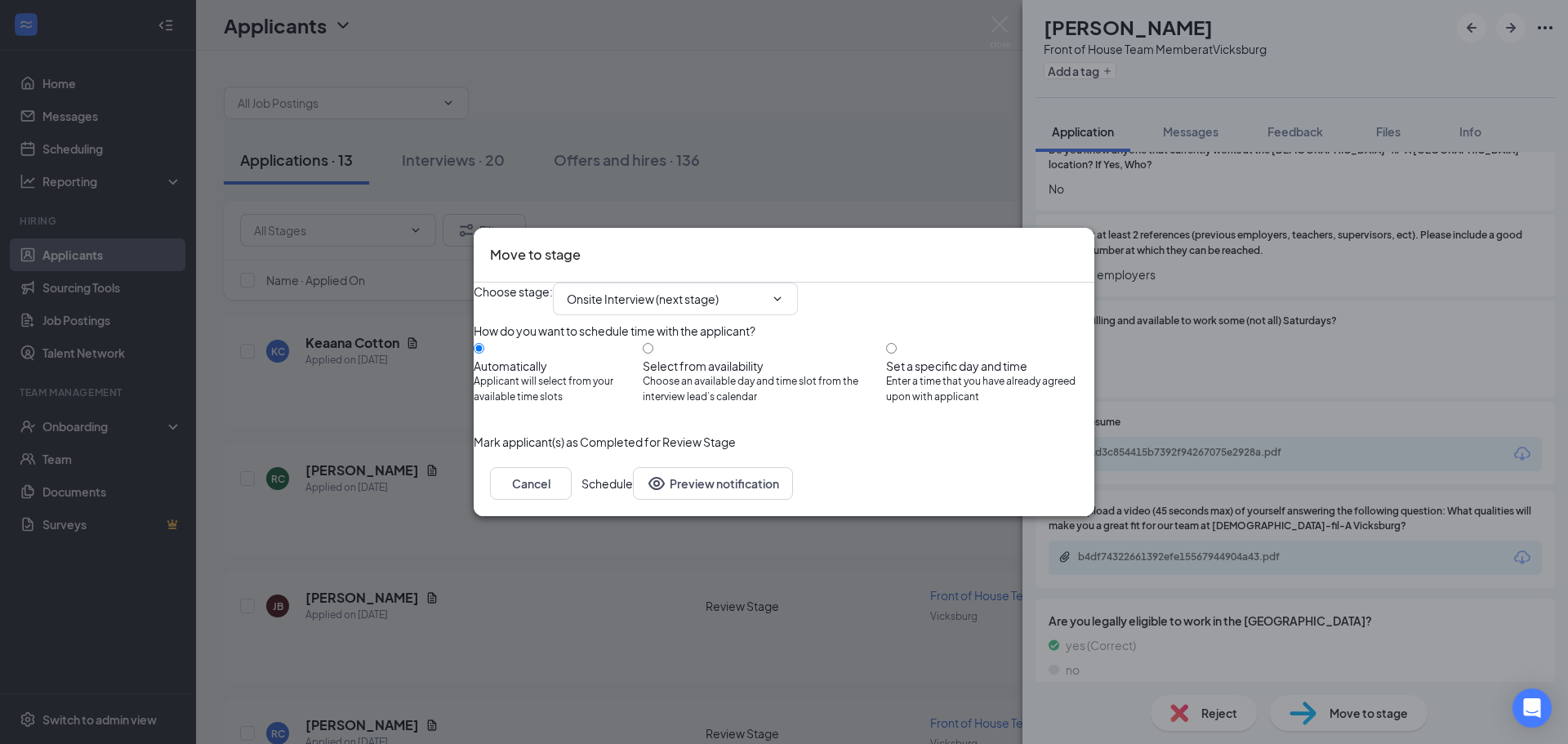
click at [633, 500] on button "Schedule" at bounding box center [608, 484] width 52 height 33
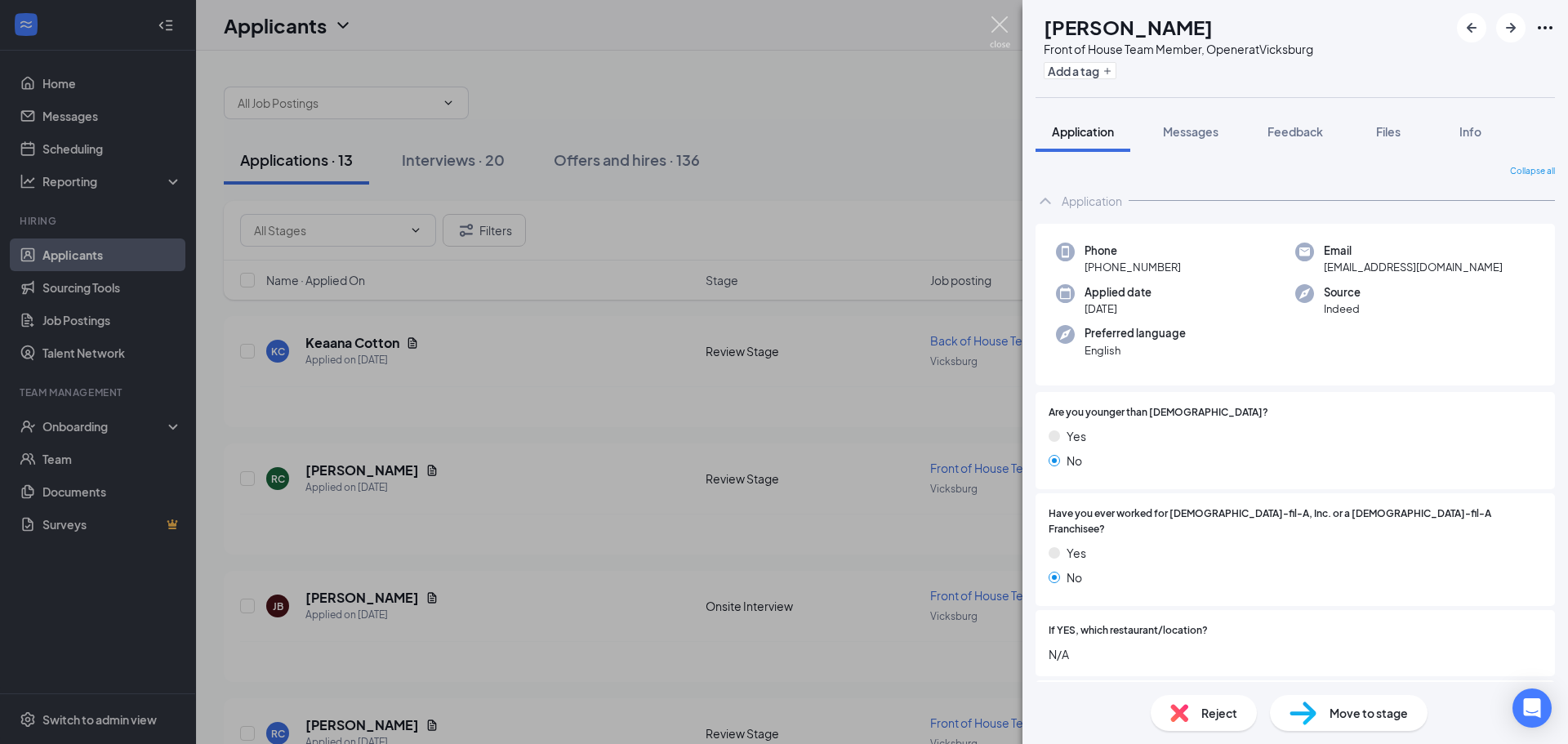
click at [1001, 21] on img at bounding box center [1000, 32] width 20 height 32
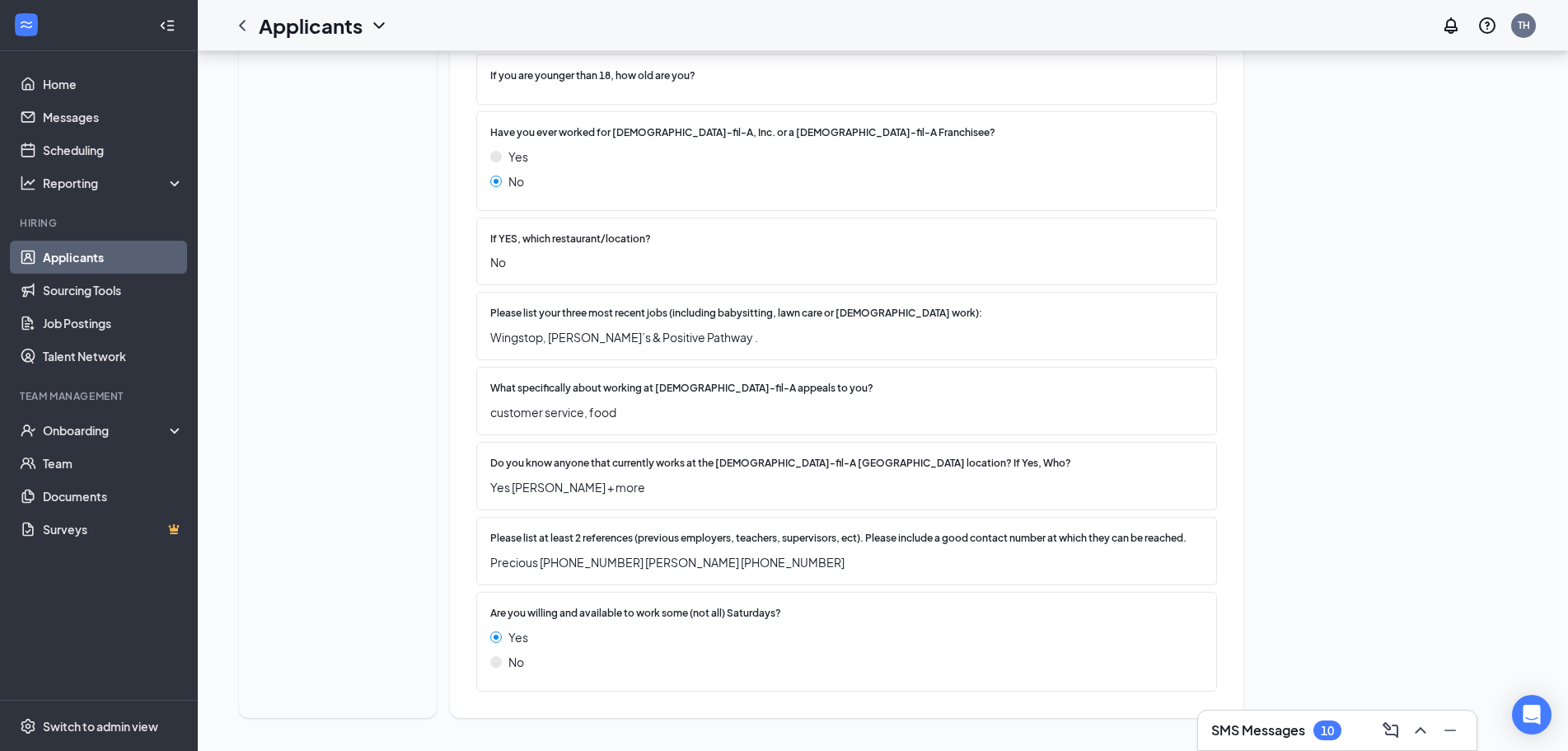
scroll to position [611, 0]
